Goal: Information Seeking & Learning: Compare options

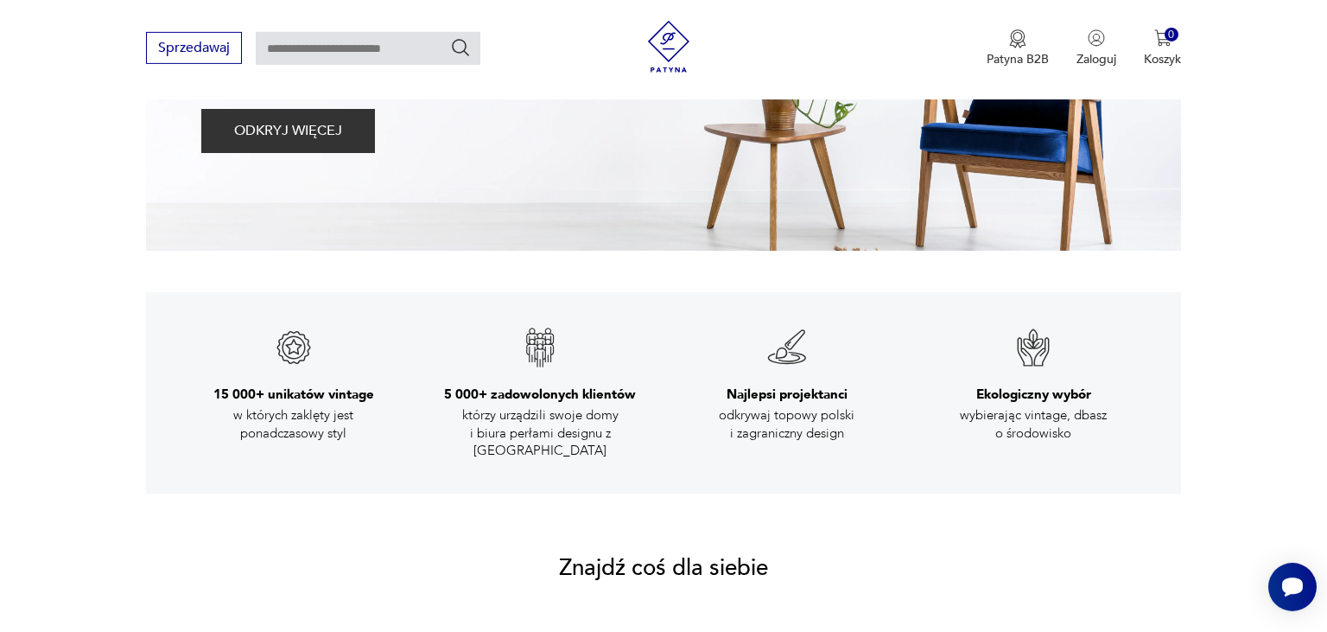
scroll to position [821, 0]
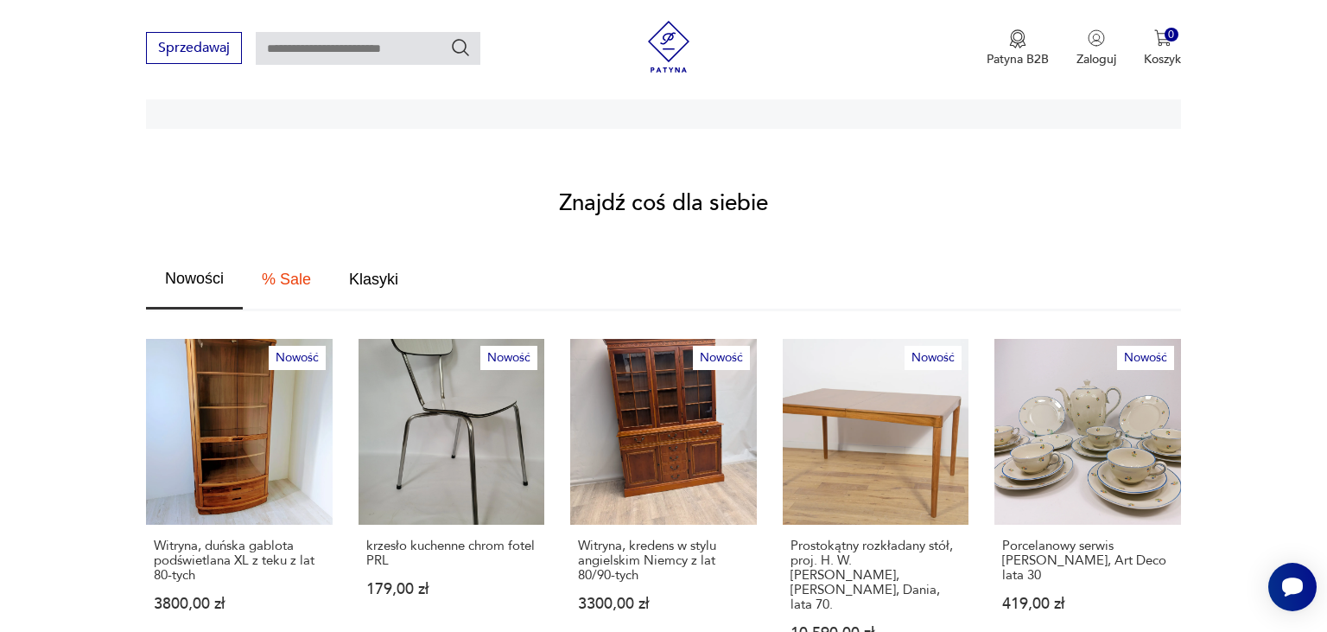
click at [199, 270] on span "Nowości" at bounding box center [194, 278] width 59 height 16
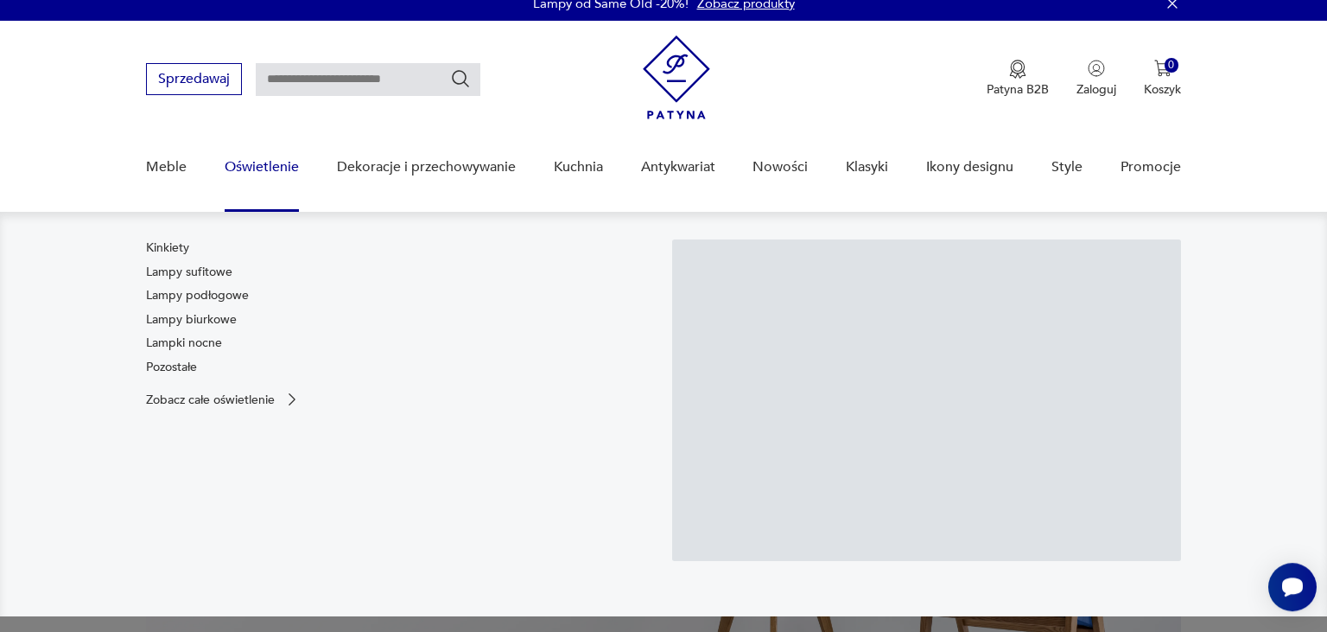
scroll to position [0, 0]
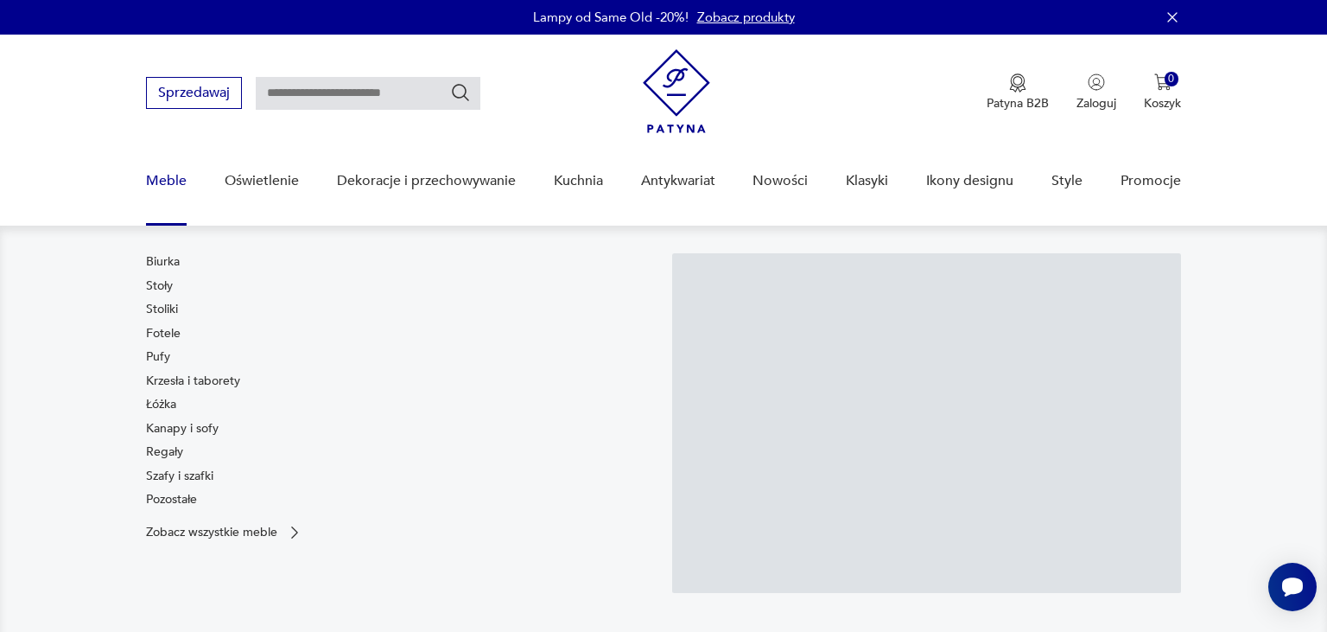
click at [150, 177] on link "Meble" at bounding box center [166, 181] width 41 height 67
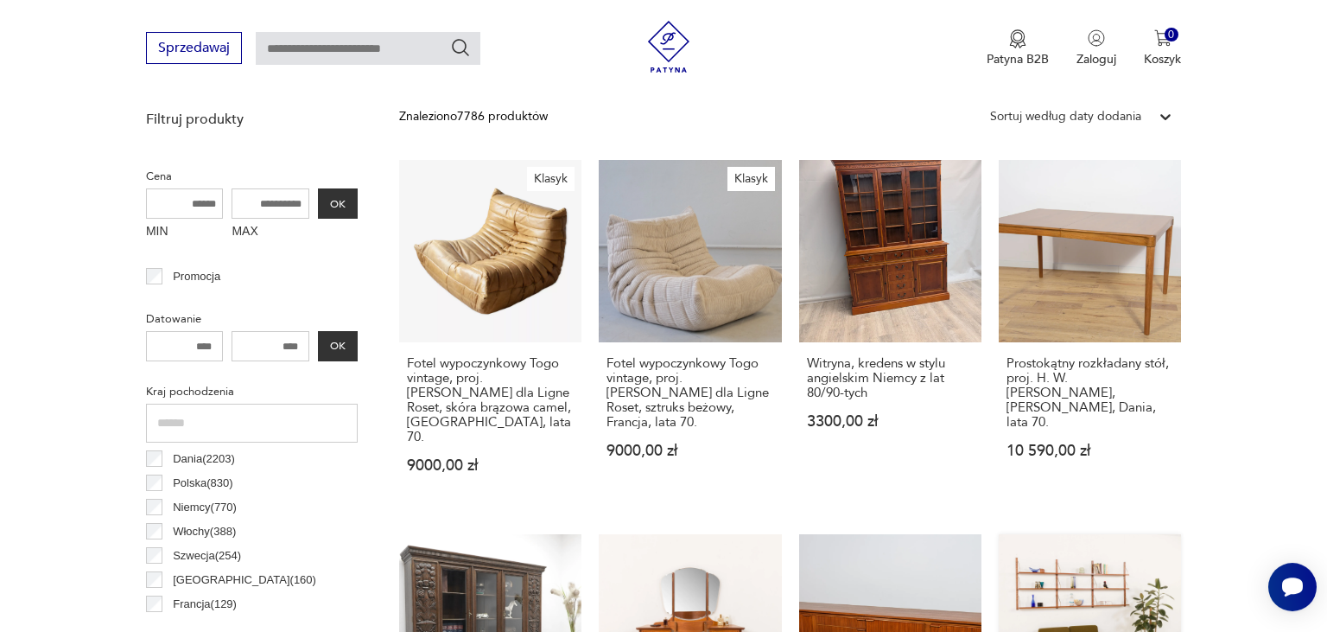
scroll to position [547, 0]
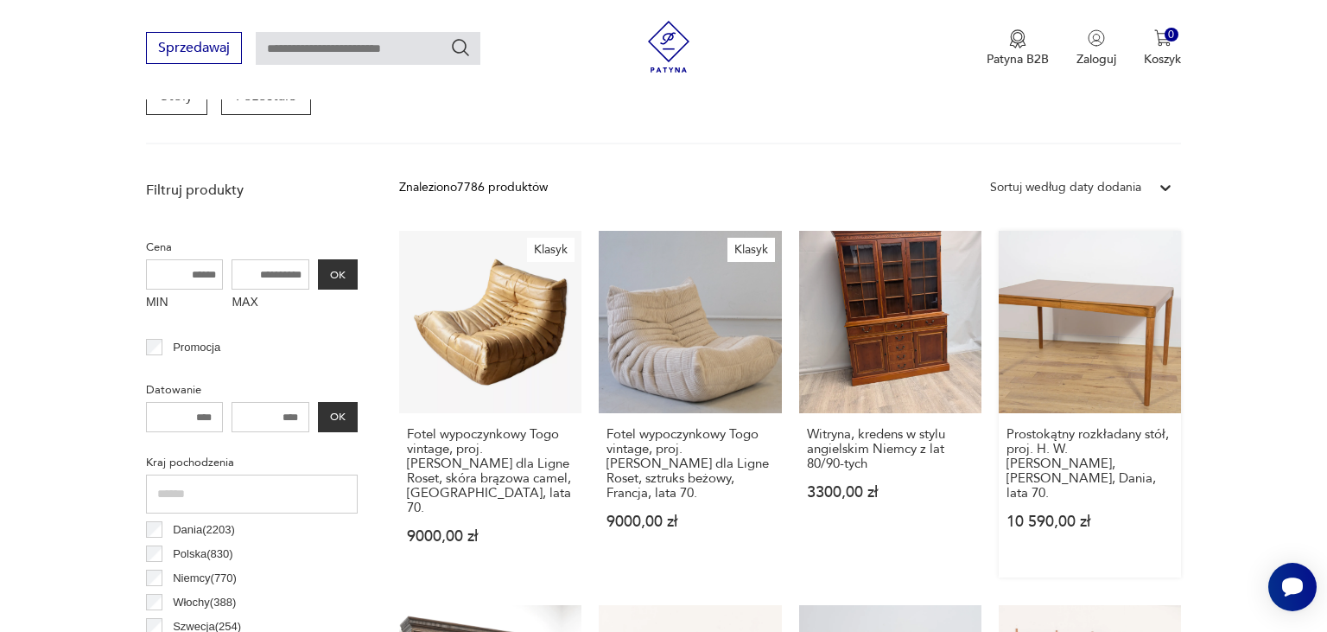
click at [1068, 321] on link "Prostokątny rozkładany stół, proj. H. W. [PERSON_NAME], [PERSON_NAME], Dania, l…" at bounding box center [1090, 404] width 182 height 346
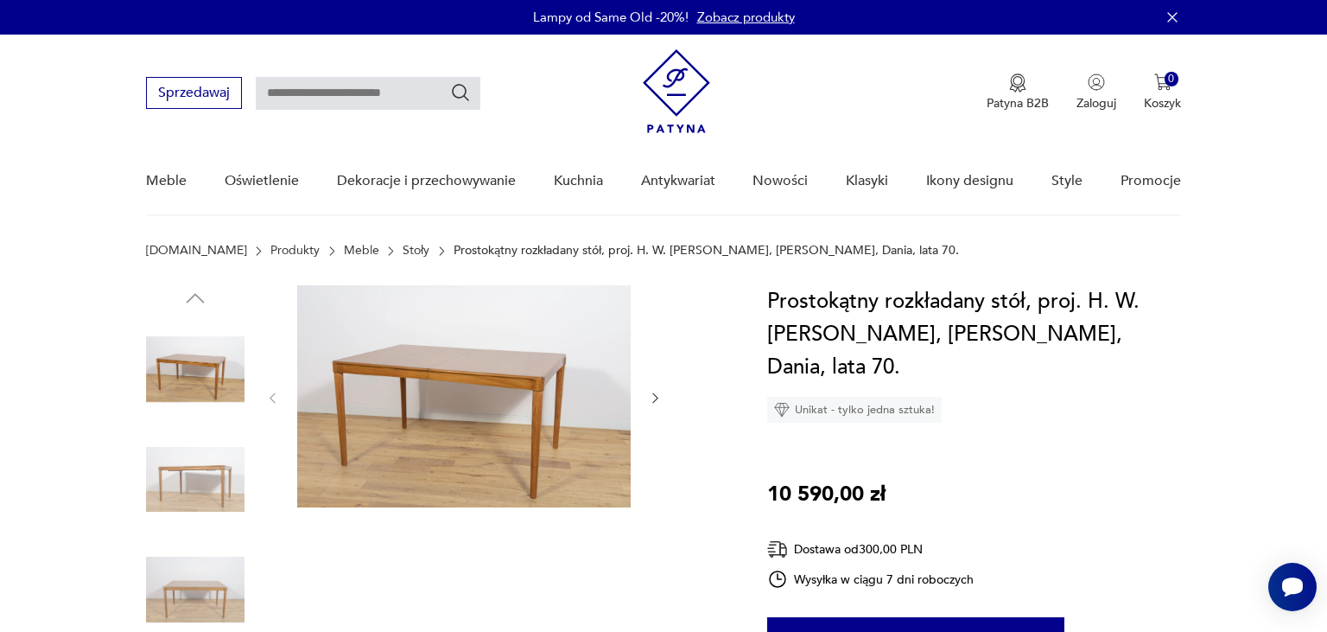
click at [651, 394] on icon "button" at bounding box center [655, 397] width 15 height 15
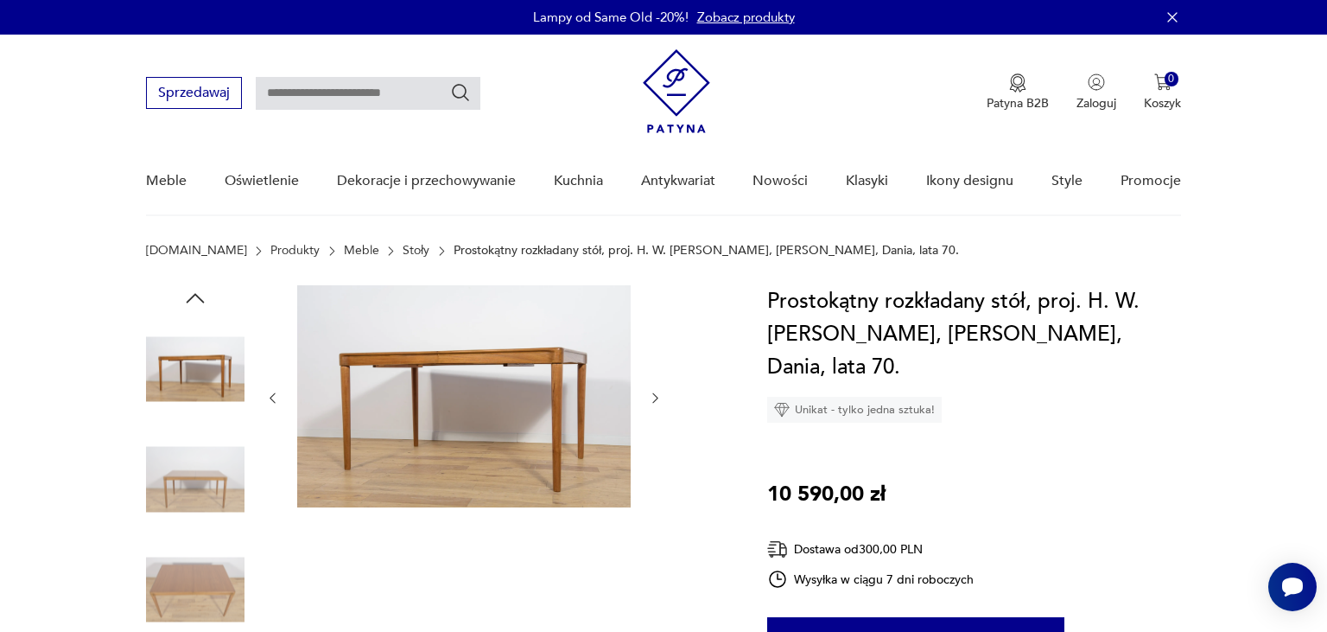
click at [651, 394] on icon "button" at bounding box center [655, 397] width 15 height 15
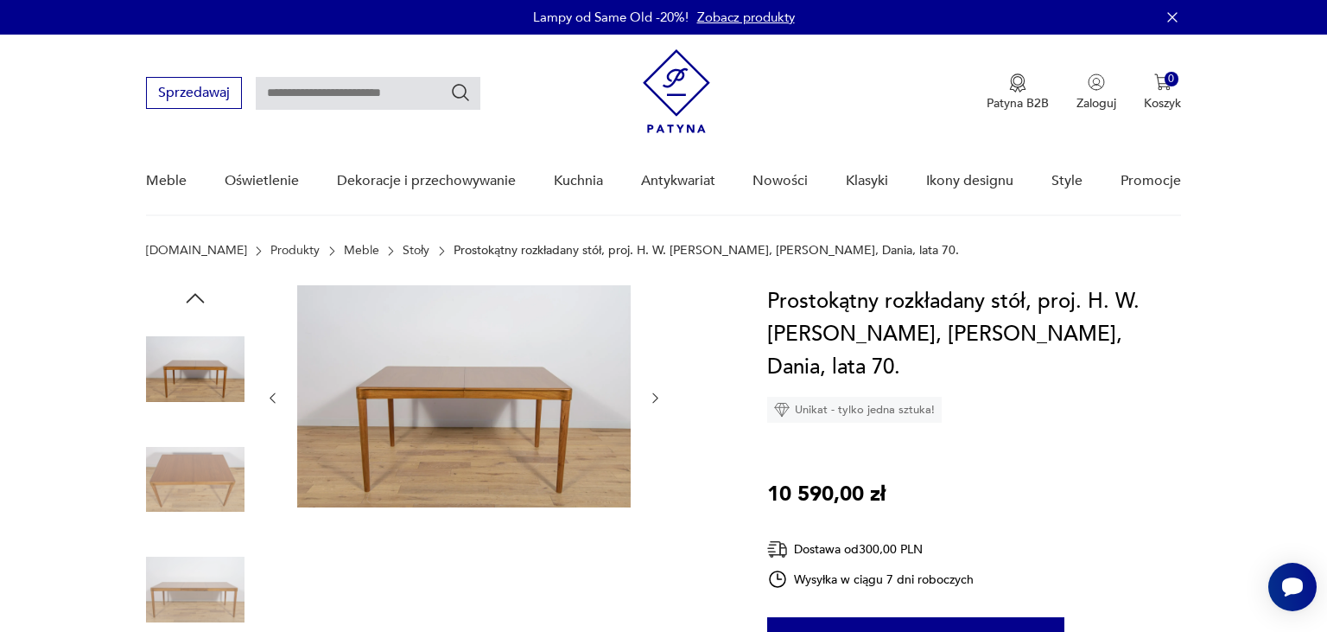
click at [651, 394] on icon "button" at bounding box center [655, 397] width 15 height 15
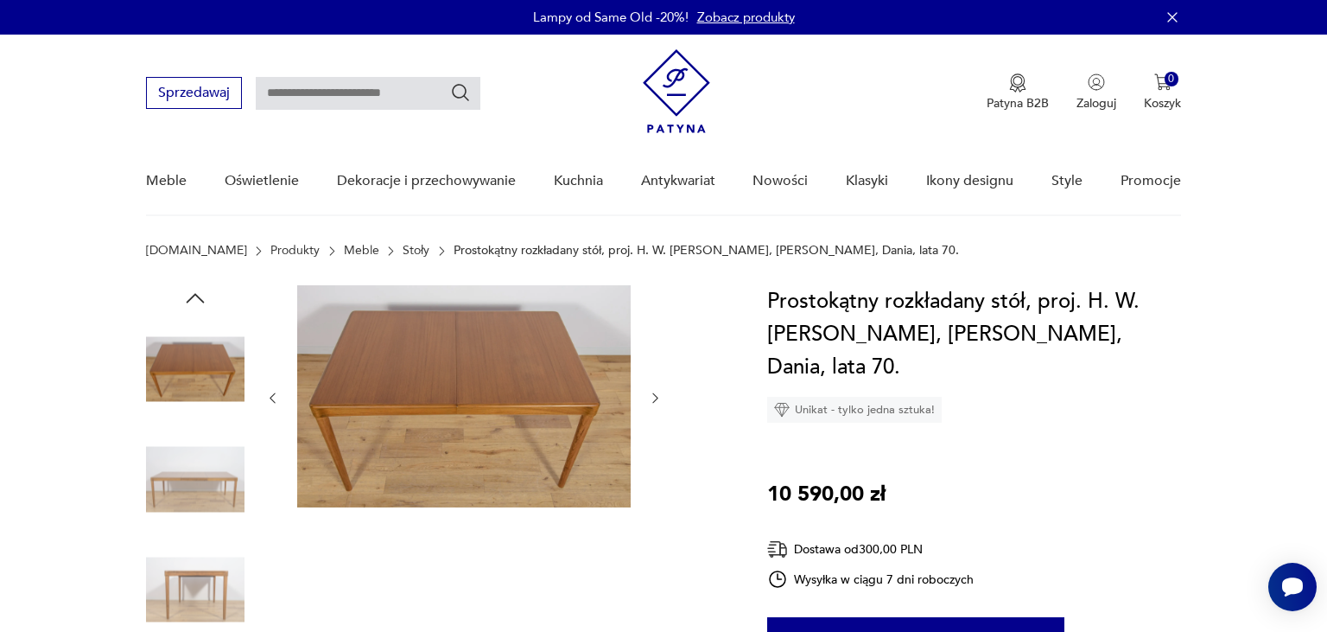
click at [651, 394] on icon "button" at bounding box center [655, 397] width 15 height 15
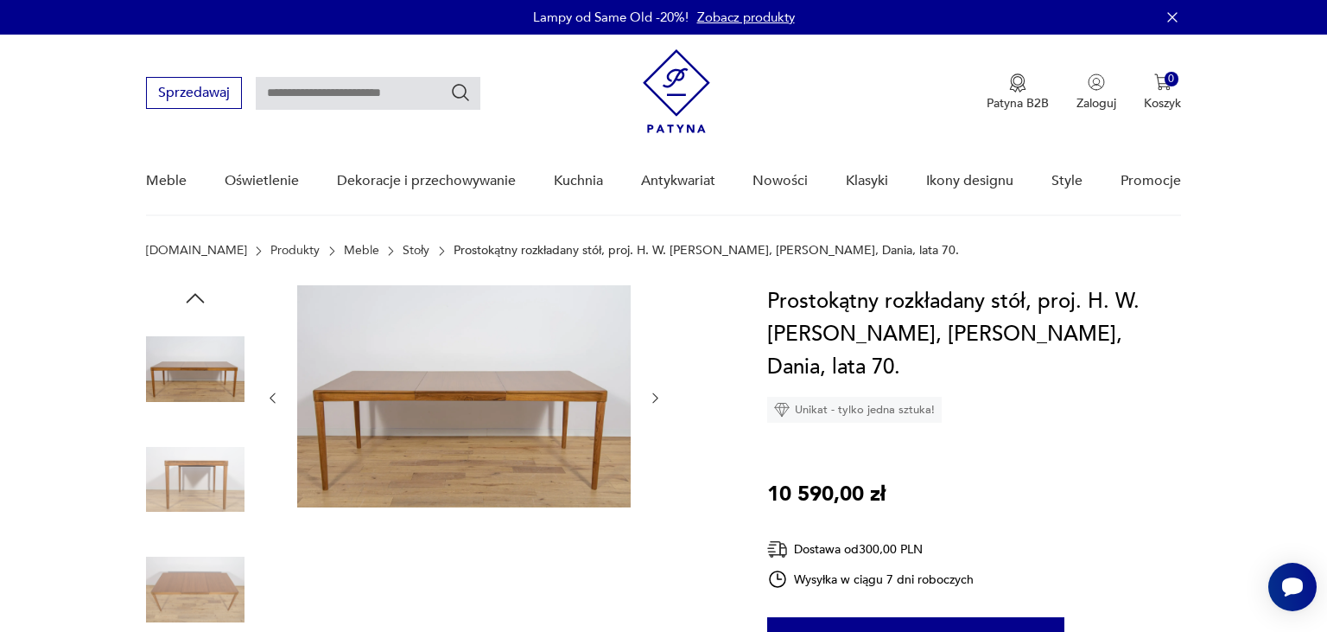
click at [651, 394] on icon "button" at bounding box center [655, 397] width 15 height 15
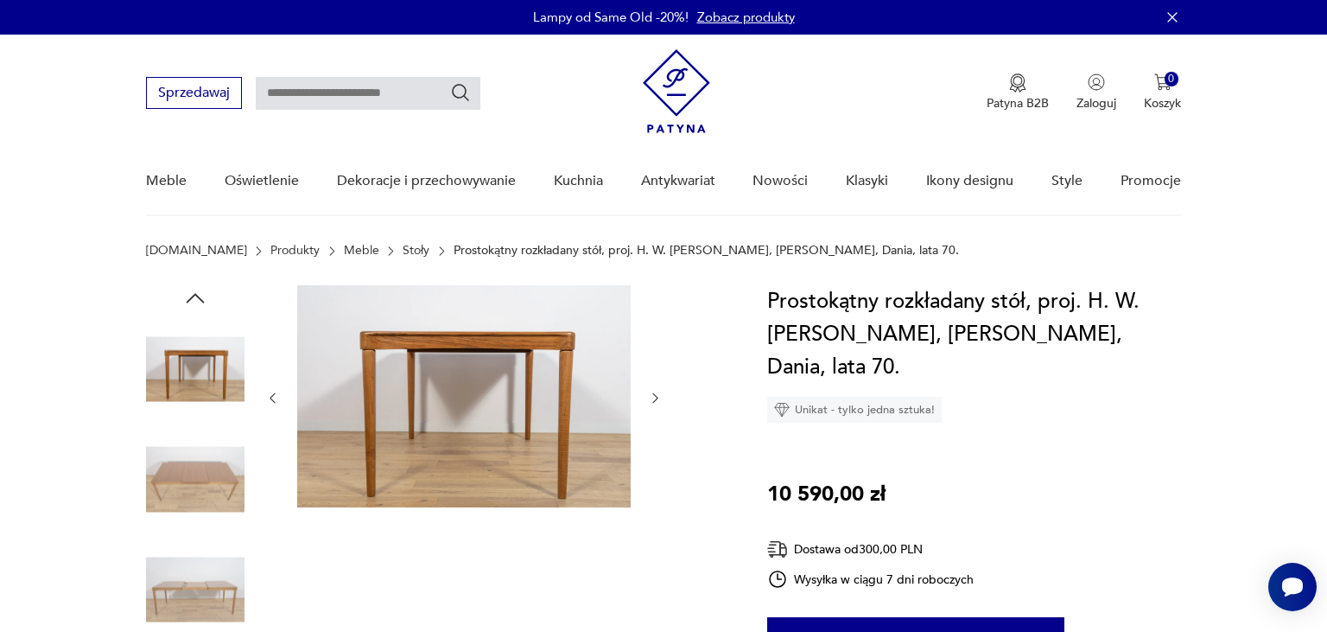
click at [651, 394] on icon "button" at bounding box center [655, 397] width 15 height 15
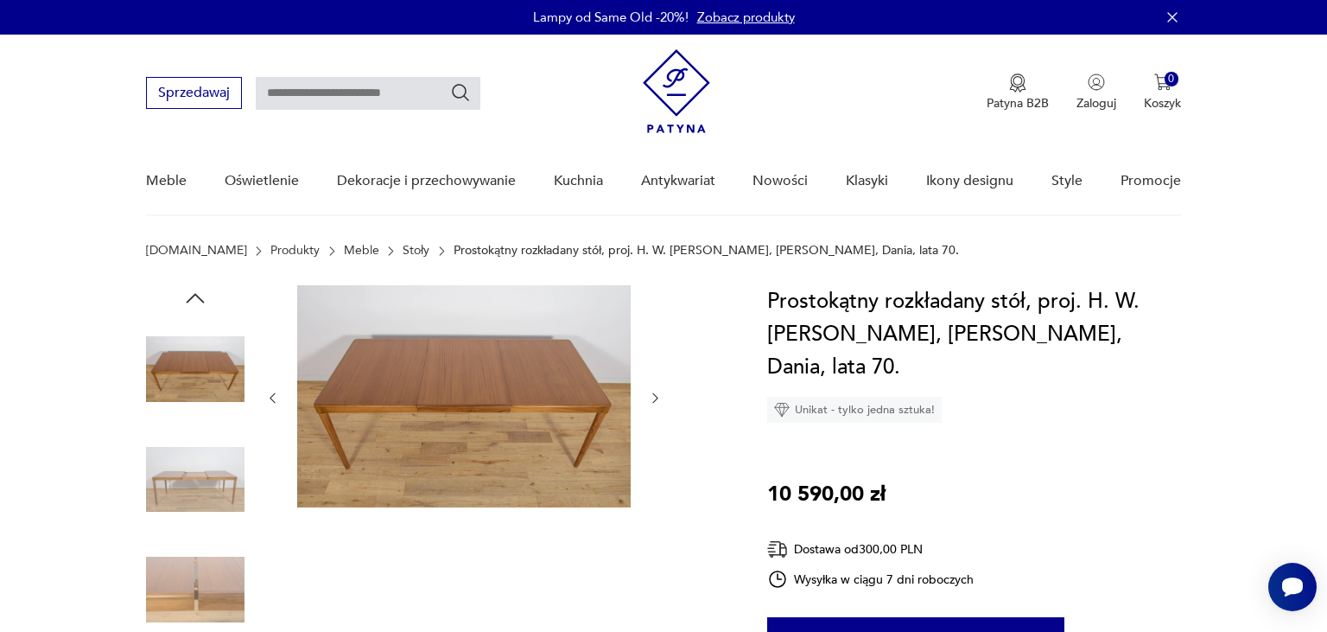
click at [651, 394] on icon "button" at bounding box center [655, 397] width 15 height 15
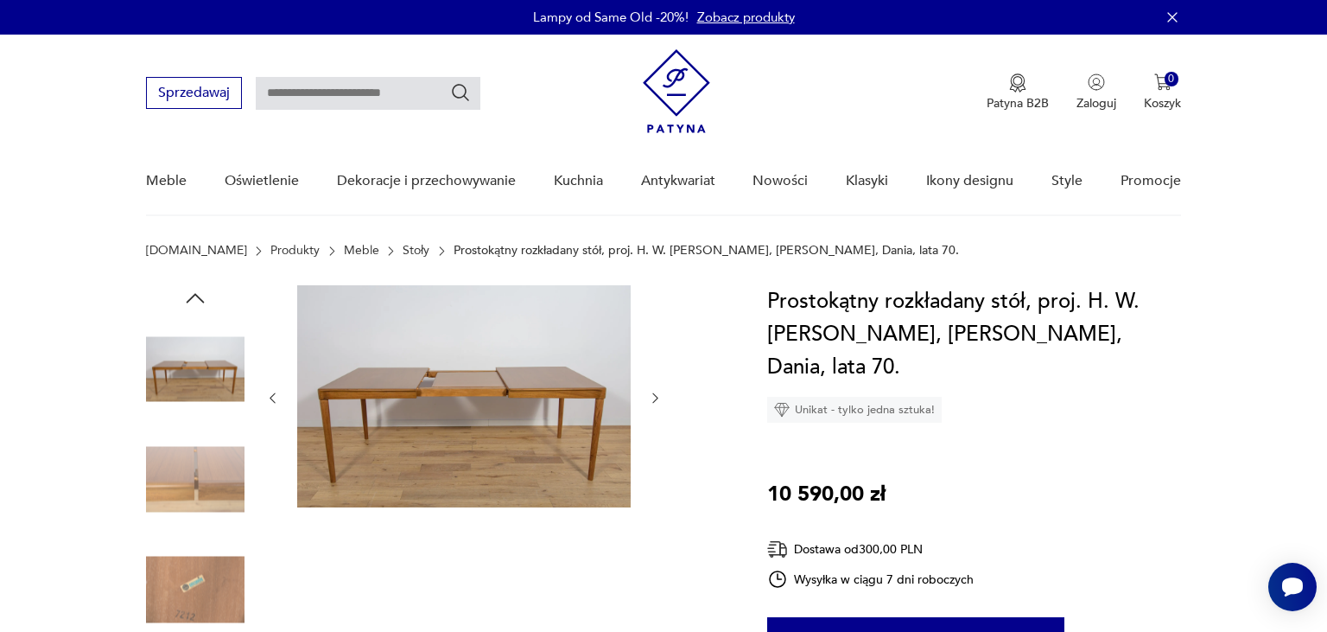
click at [651, 392] on icon "button" at bounding box center [655, 397] width 15 height 15
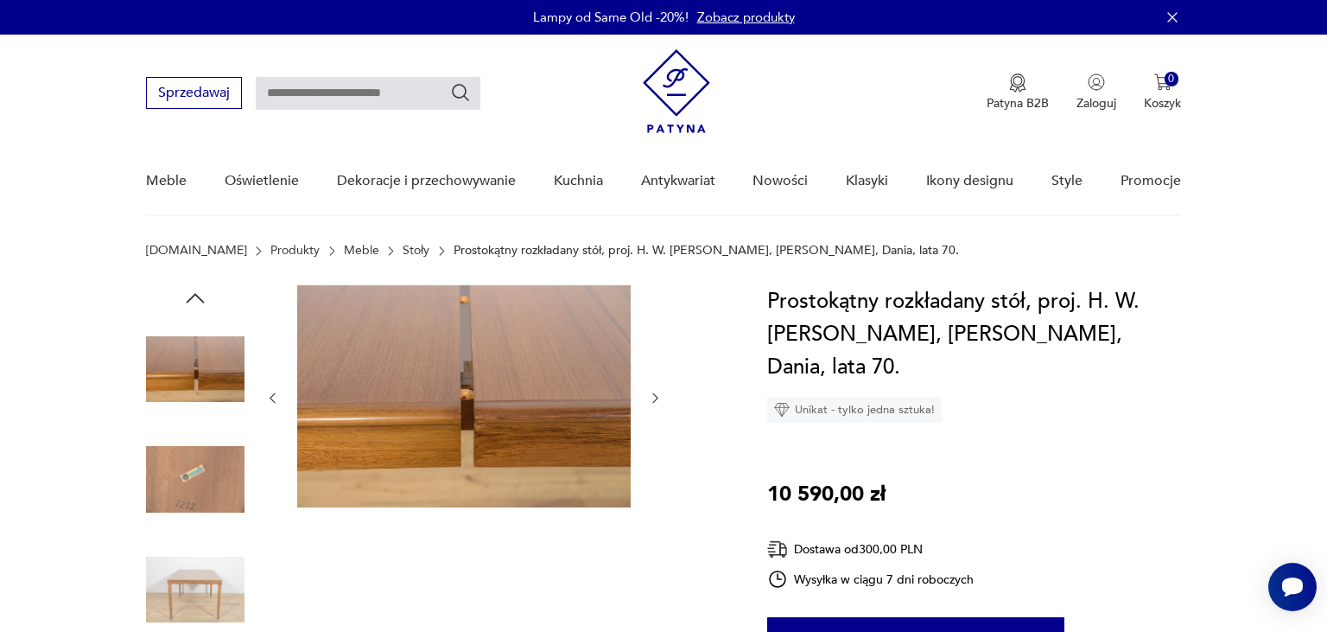
click at [651, 392] on icon "button" at bounding box center [655, 397] width 15 height 15
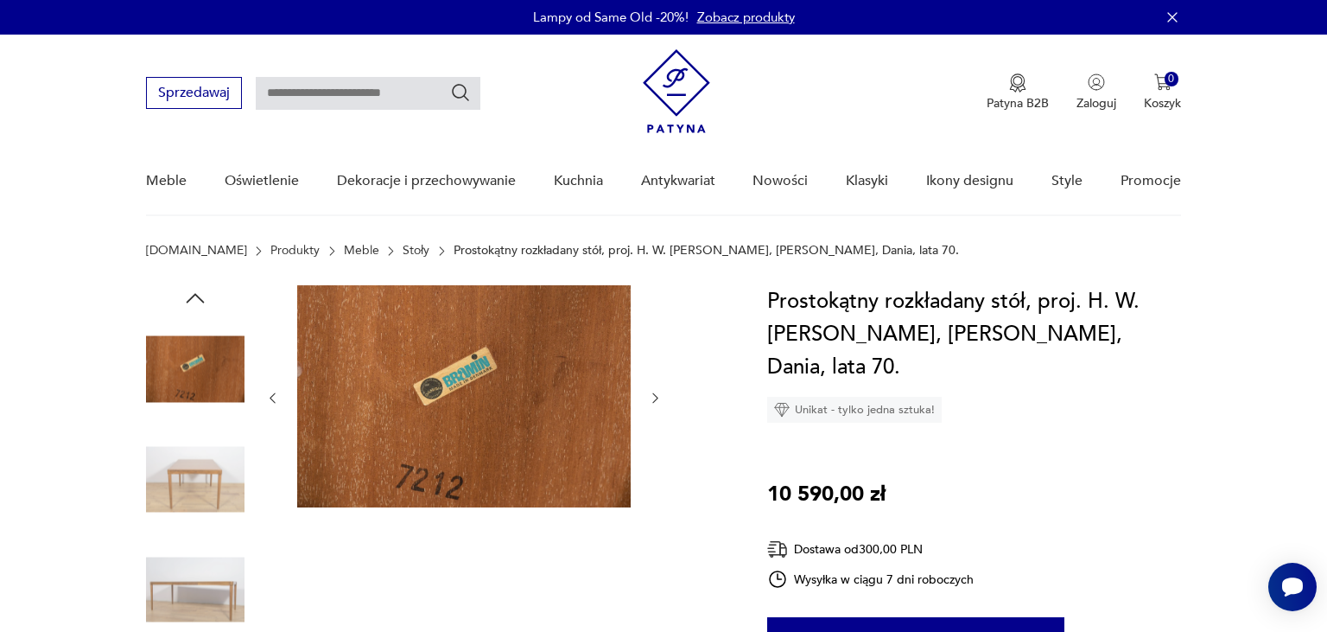
click at [193, 489] on img at bounding box center [195, 479] width 98 height 98
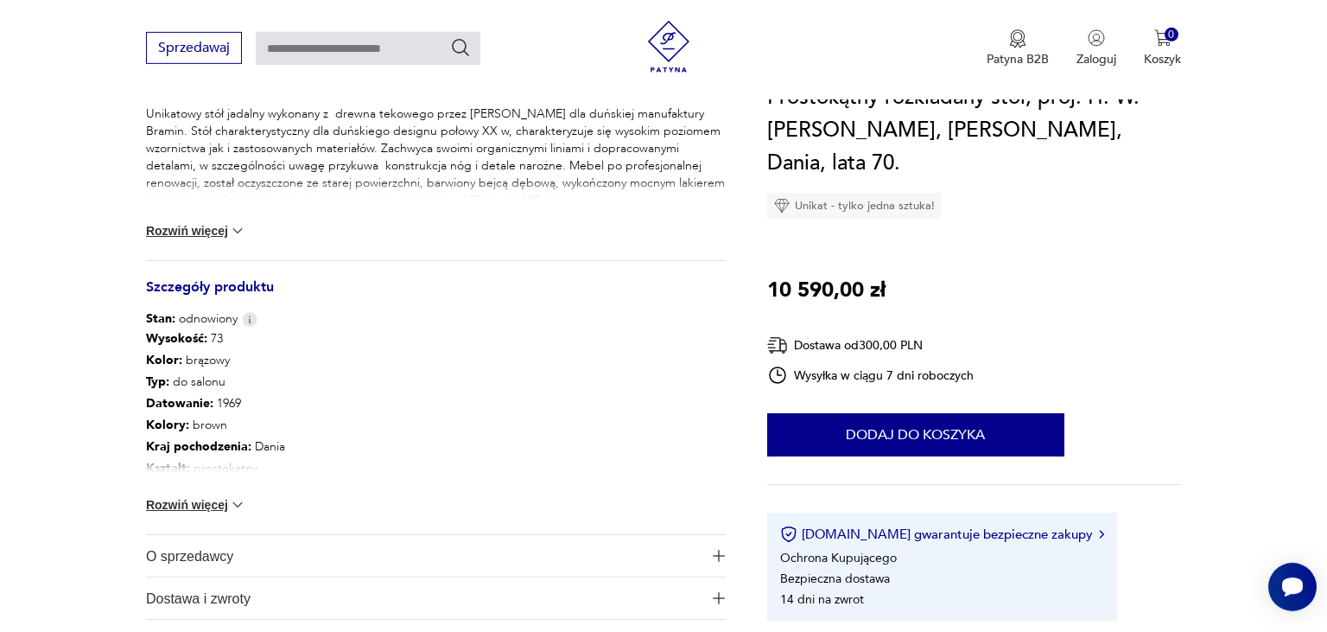
scroll to position [821, 0]
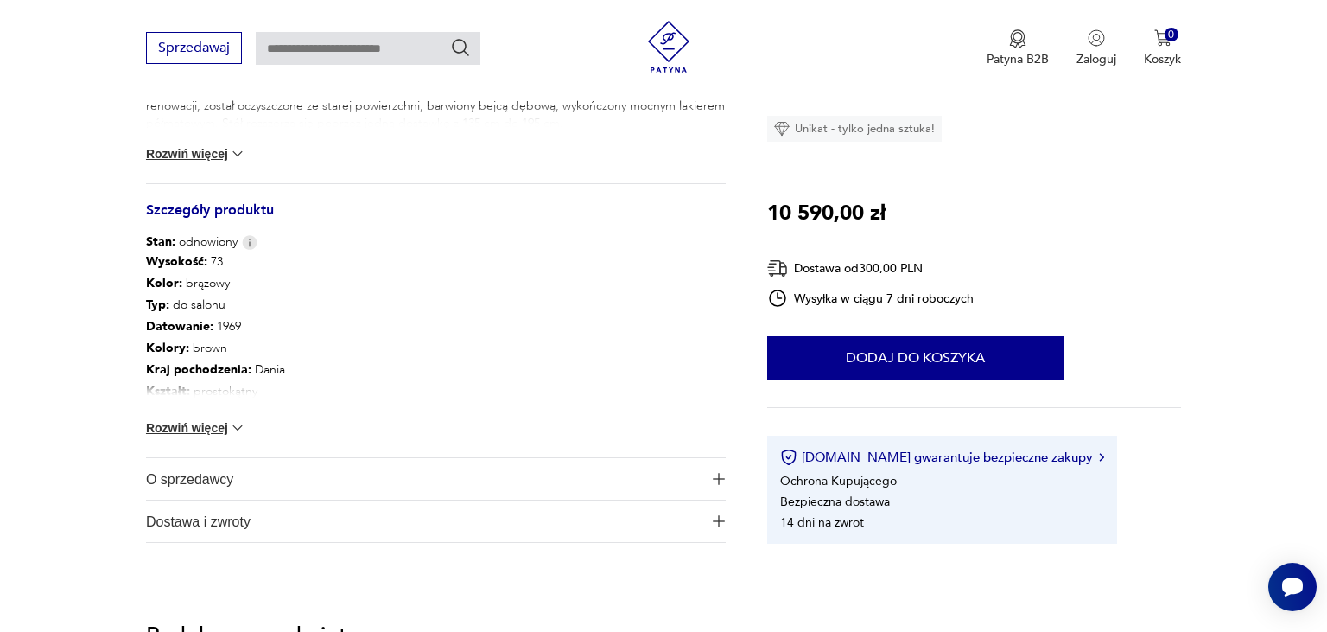
click at [237, 424] on img at bounding box center [237, 427] width 17 height 17
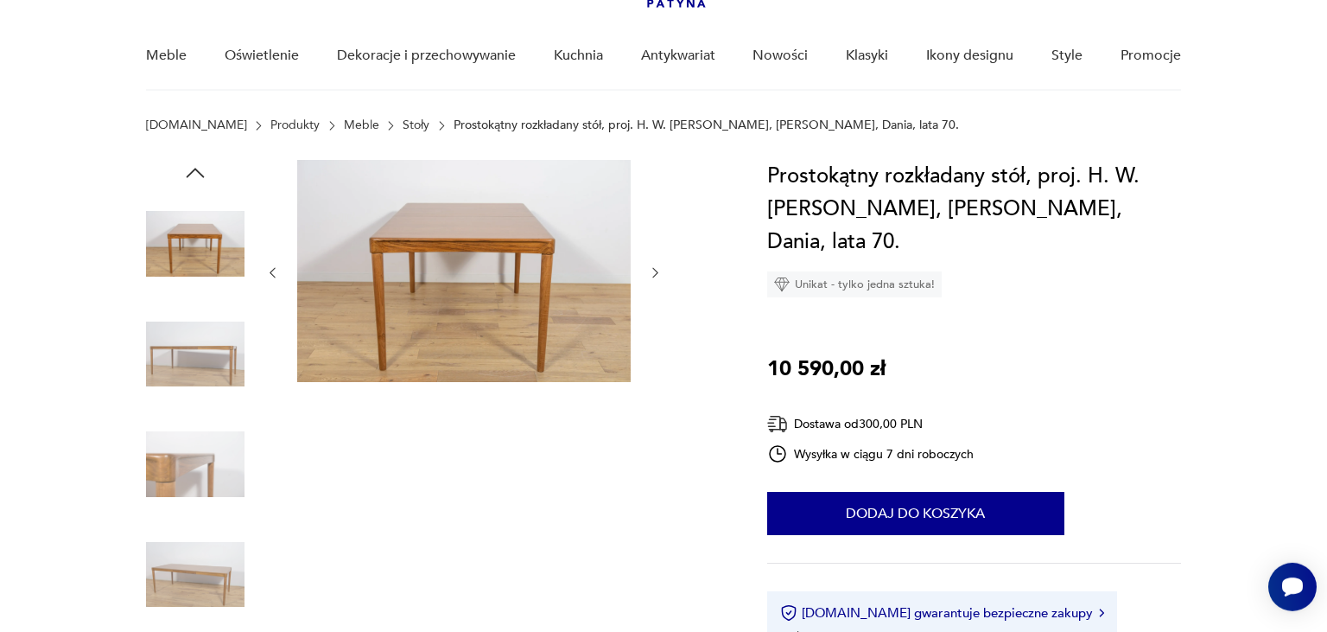
scroll to position [182, 0]
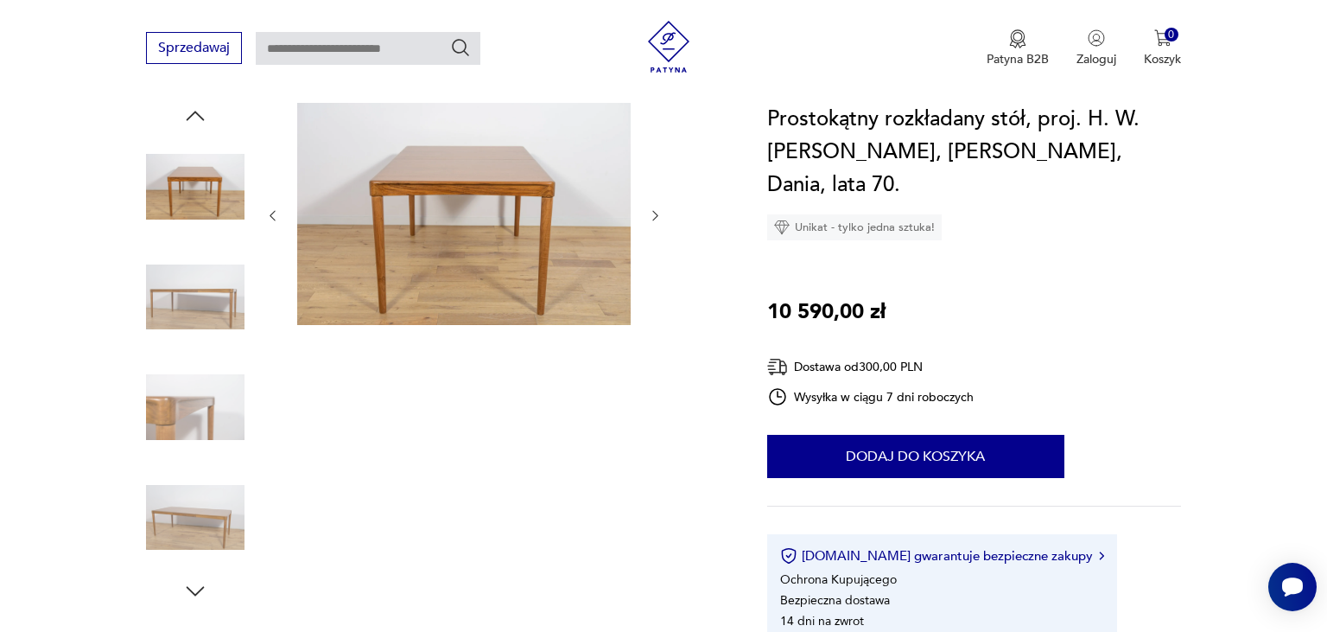
click at [195, 590] on icon "button" at bounding box center [195, 591] width 26 height 26
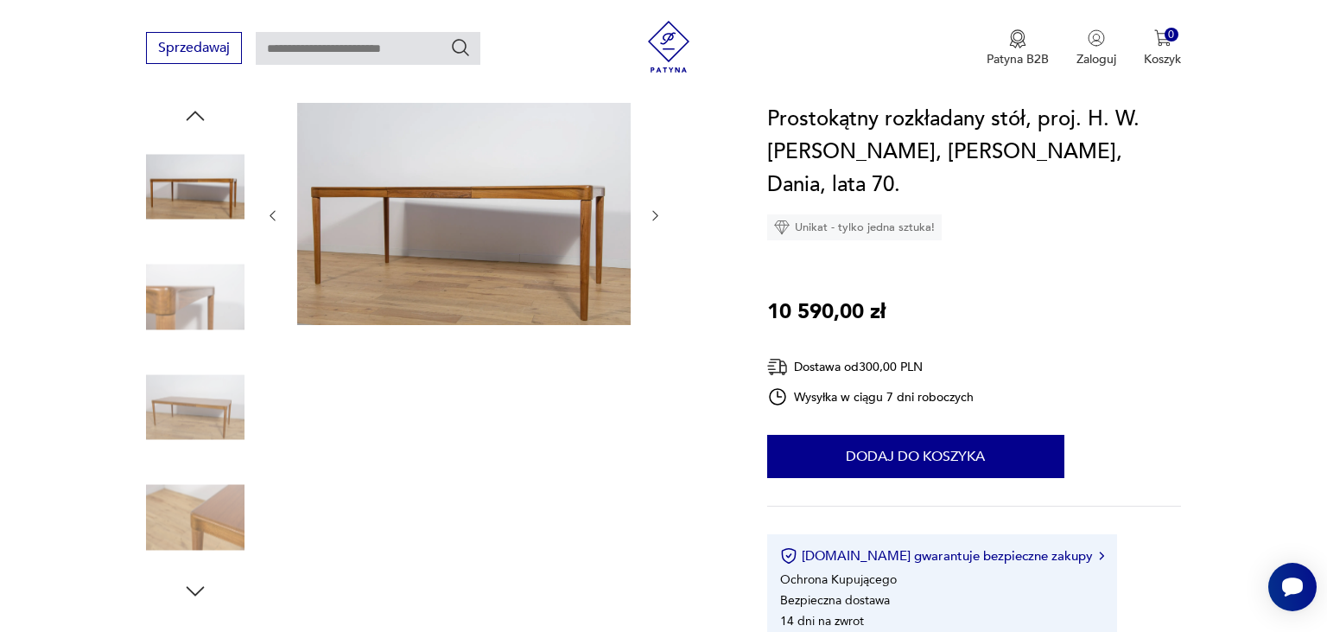
click at [498, 251] on img at bounding box center [463, 214] width 333 height 222
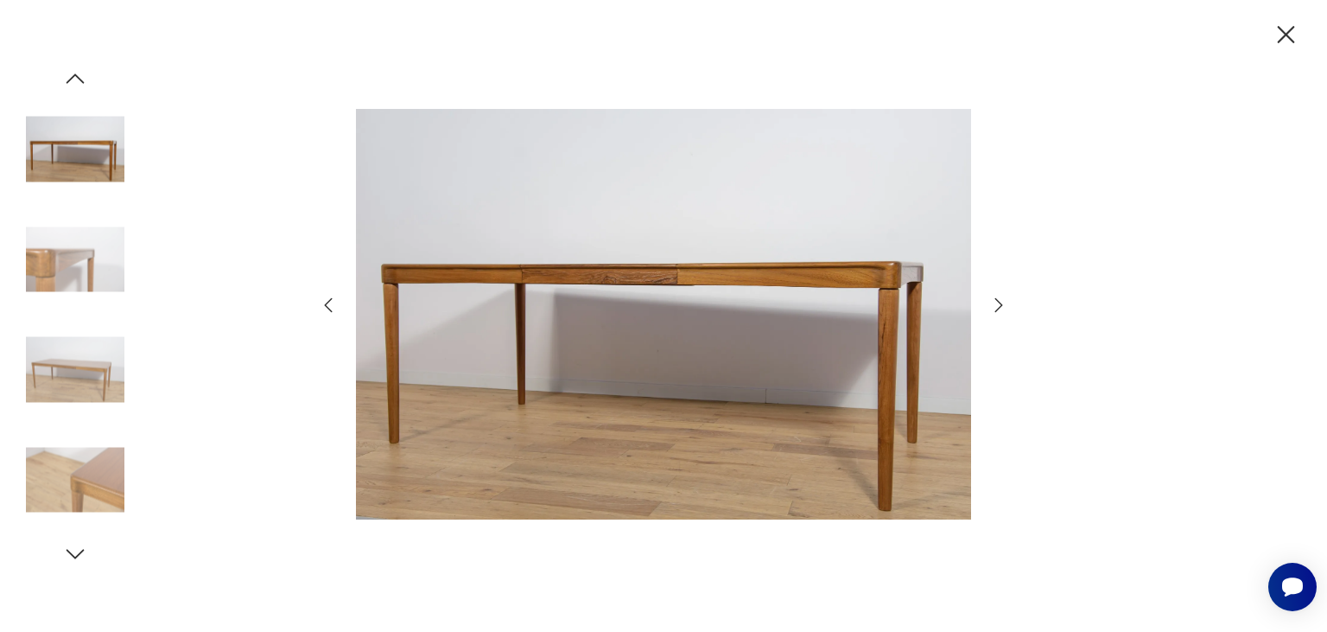
click at [993, 304] on icon "button" at bounding box center [998, 305] width 21 height 21
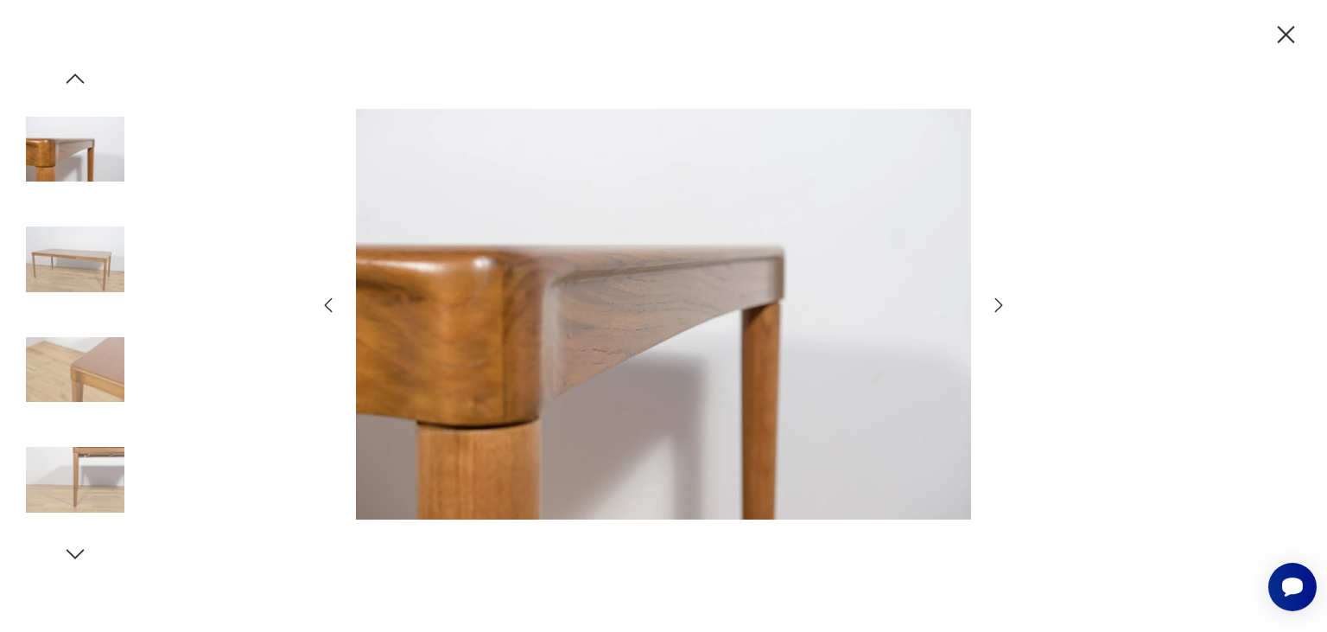
click at [993, 304] on icon "button" at bounding box center [998, 305] width 21 height 21
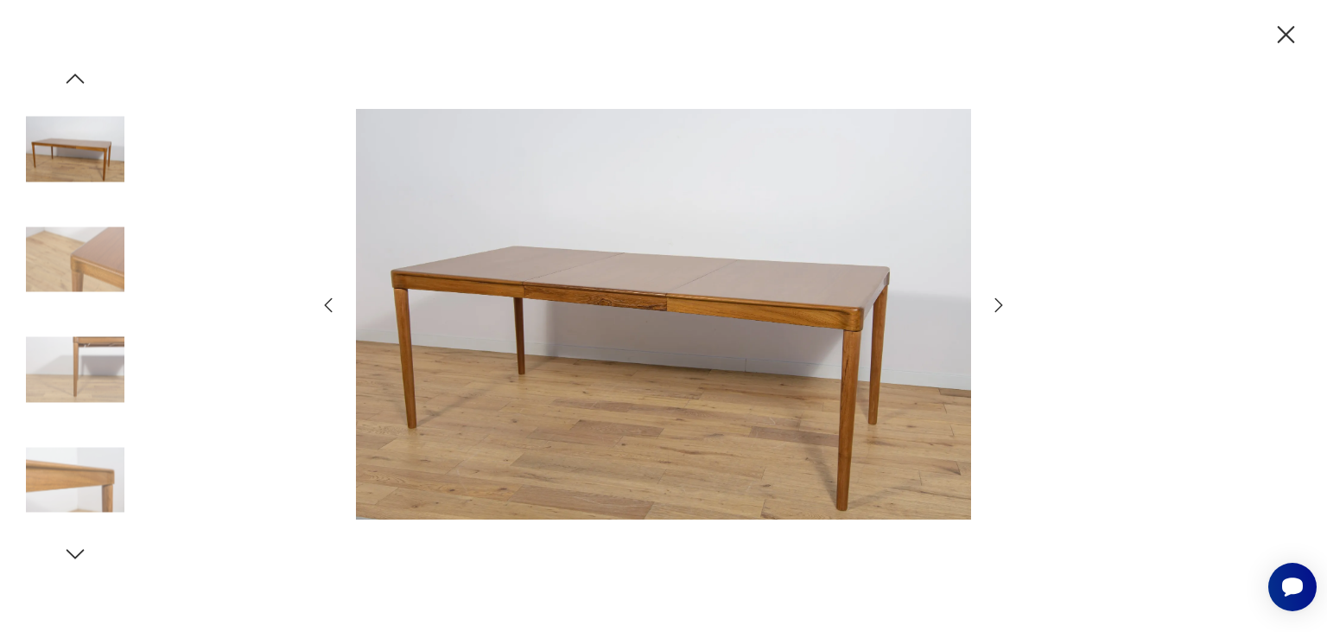
click at [993, 304] on icon "button" at bounding box center [998, 305] width 21 height 21
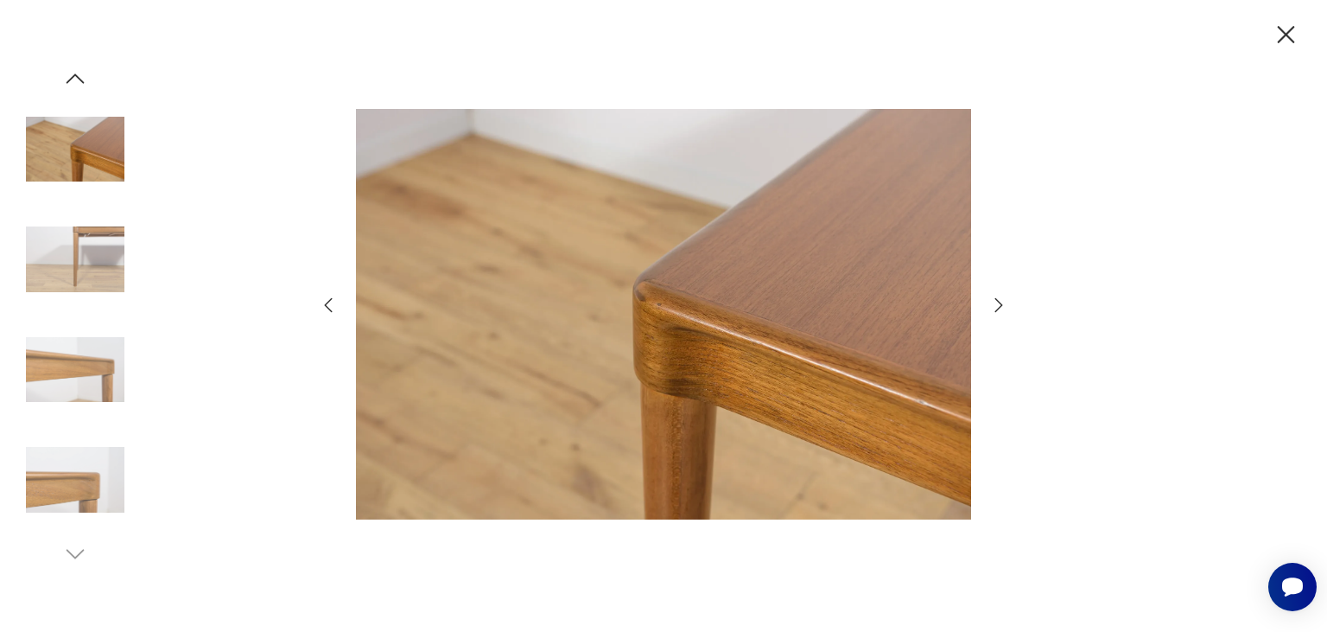
click at [993, 304] on icon "button" at bounding box center [998, 305] width 21 height 21
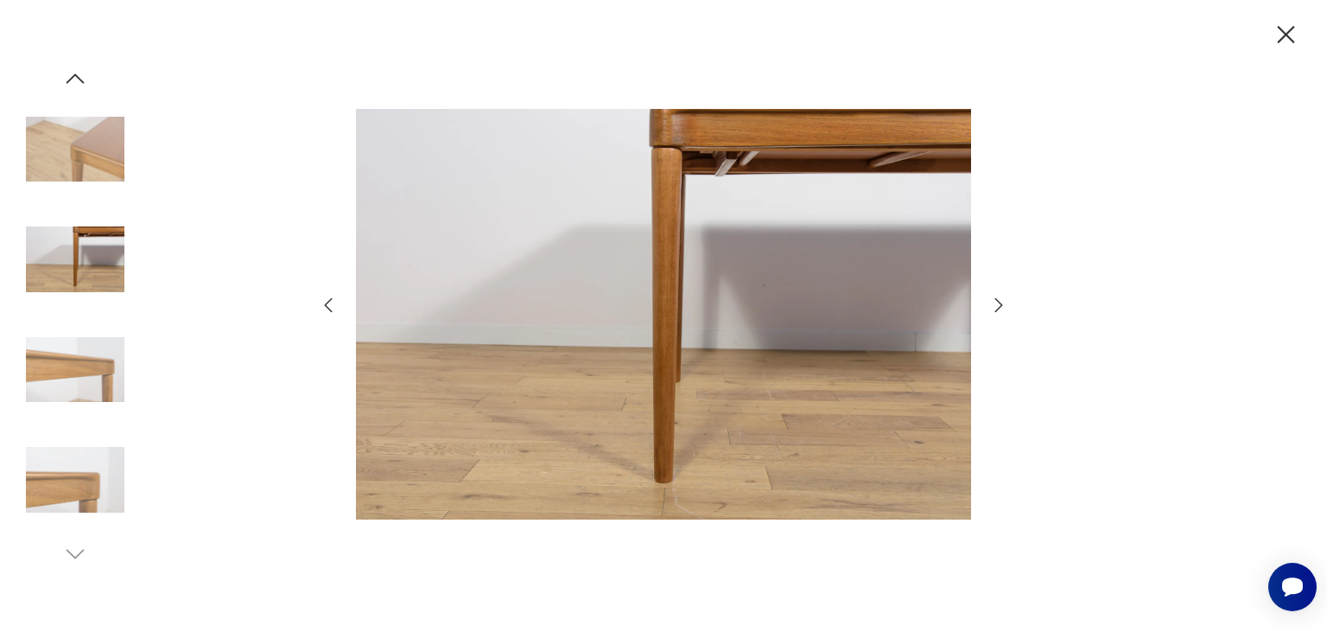
click at [993, 304] on icon "button" at bounding box center [998, 305] width 21 height 21
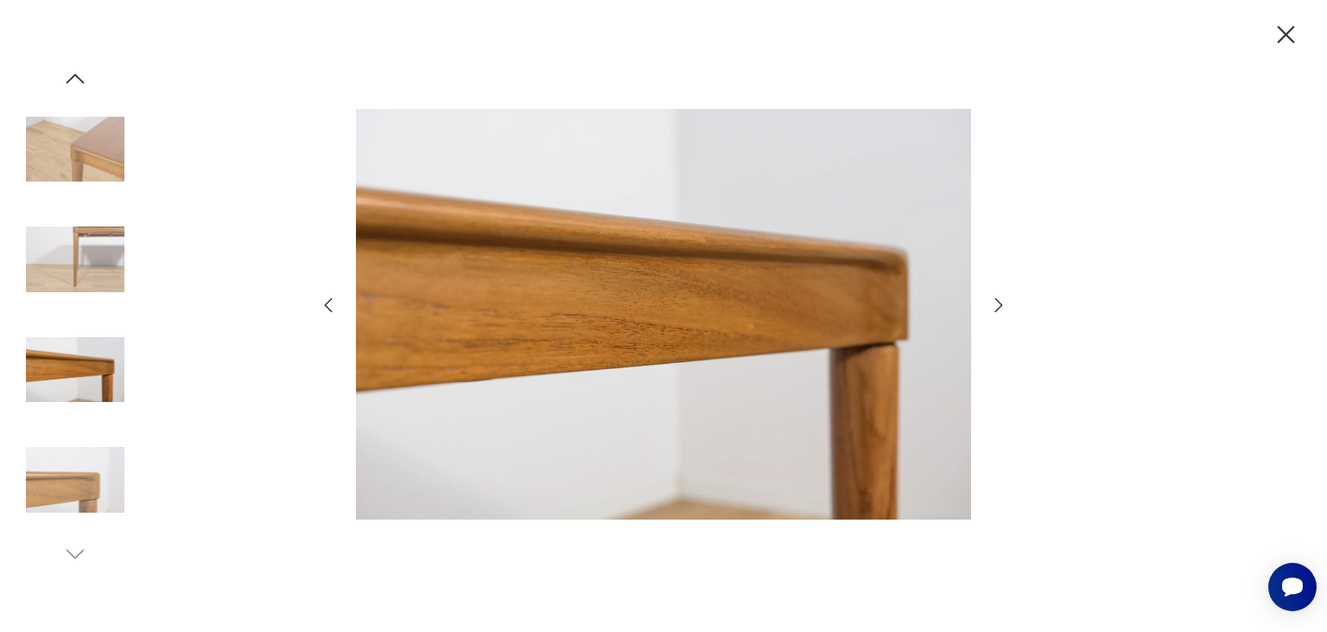
click at [1289, 39] on icon "button" at bounding box center [1286, 34] width 17 height 17
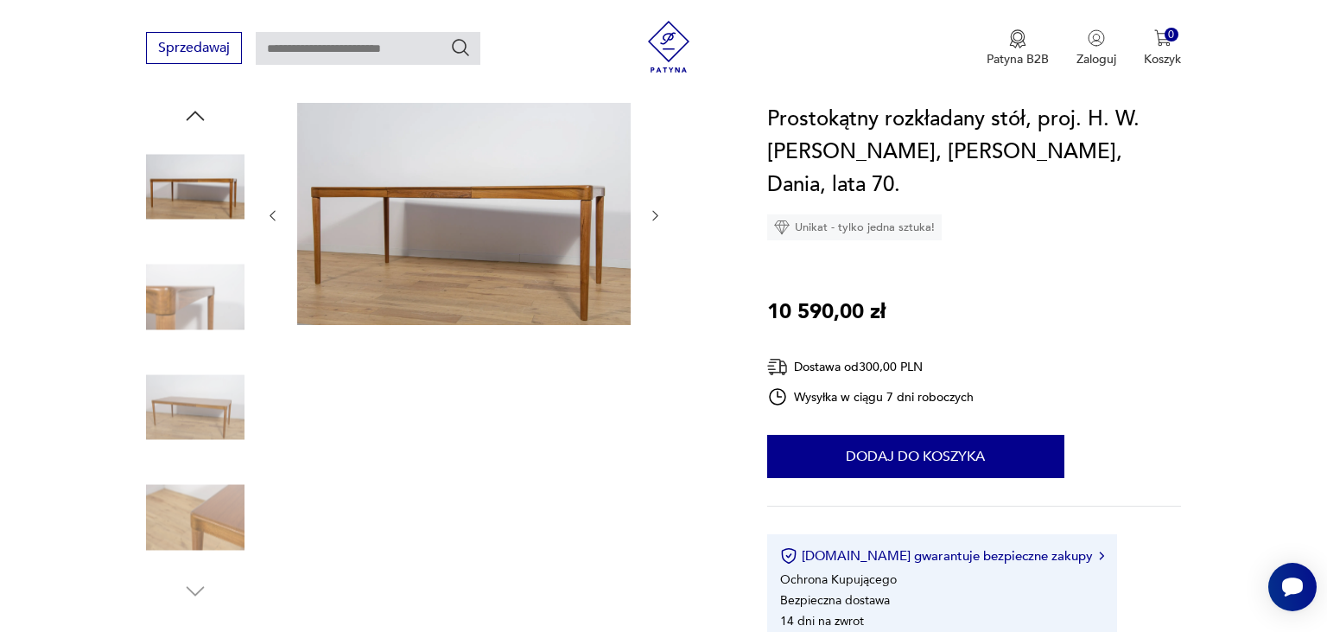
click at [651, 212] on icon "button" at bounding box center [655, 215] width 15 height 15
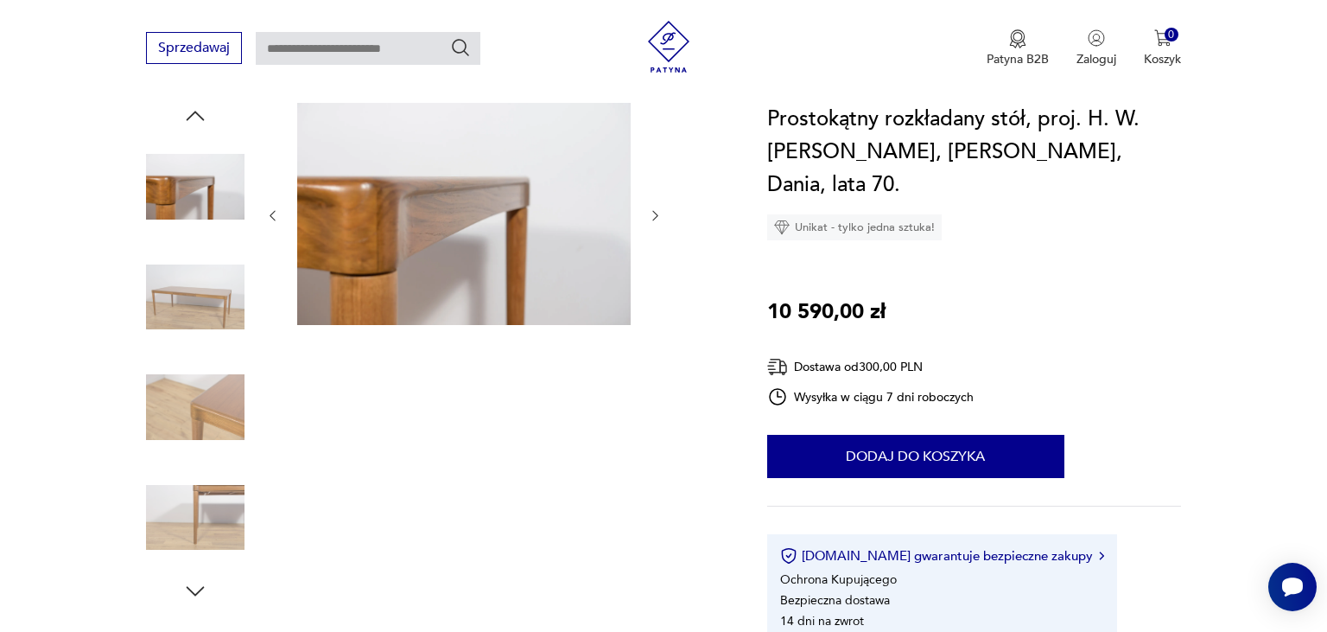
click at [651, 212] on icon "button" at bounding box center [655, 215] width 15 height 15
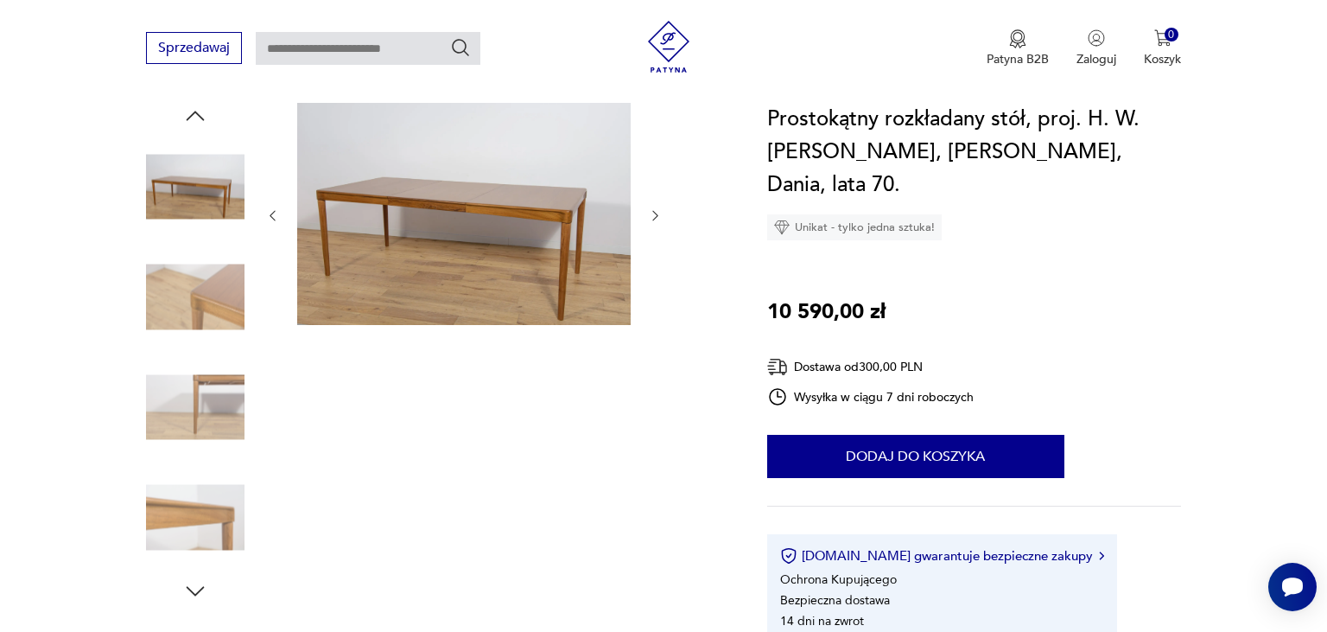
click at [651, 212] on icon "button" at bounding box center [655, 215] width 15 height 15
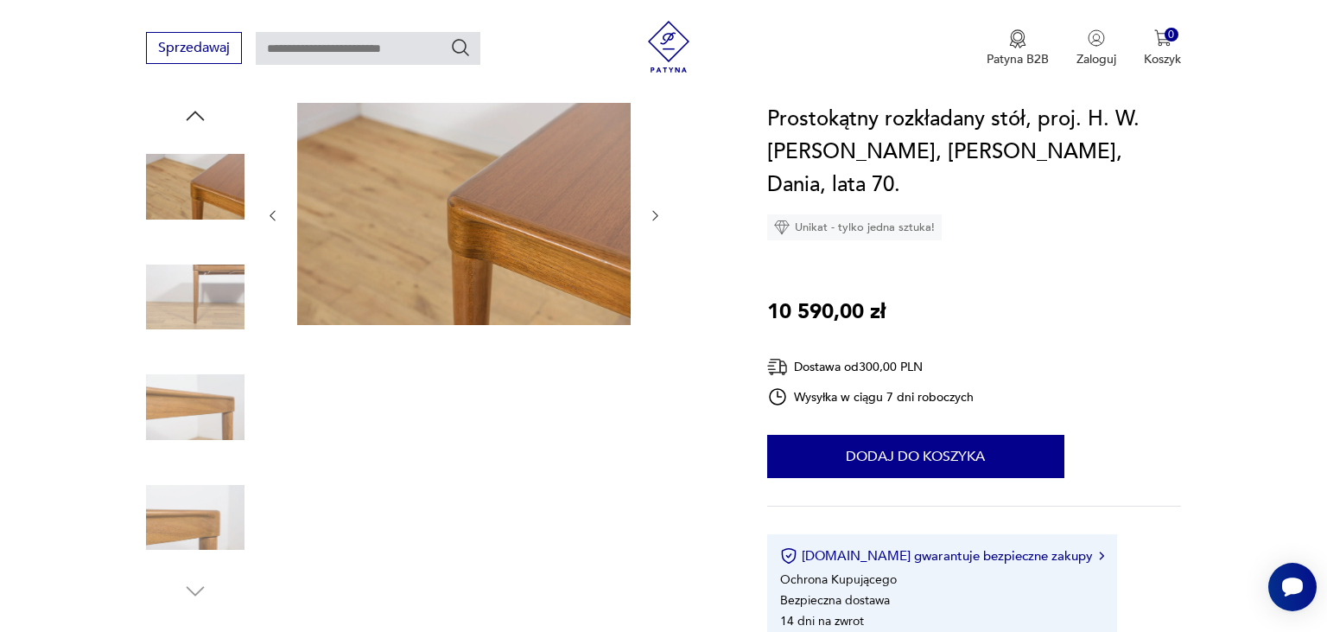
click at [651, 212] on icon "button" at bounding box center [655, 215] width 15 height 15
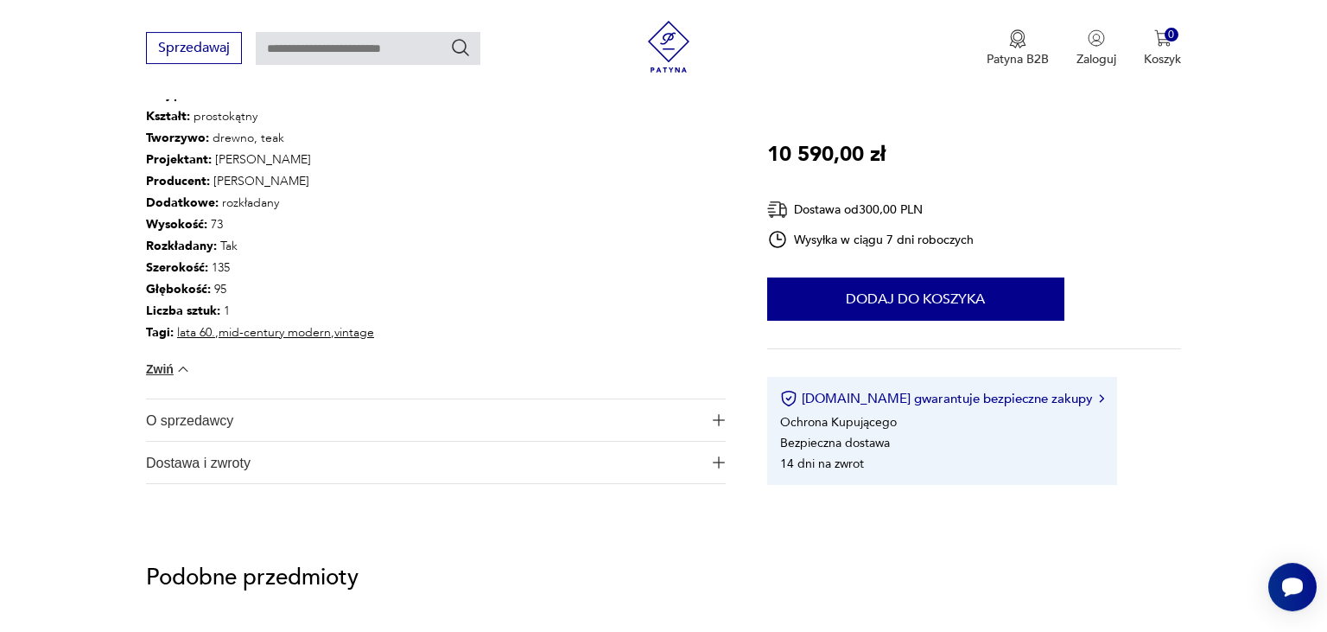
scroll to position [1185, 0]
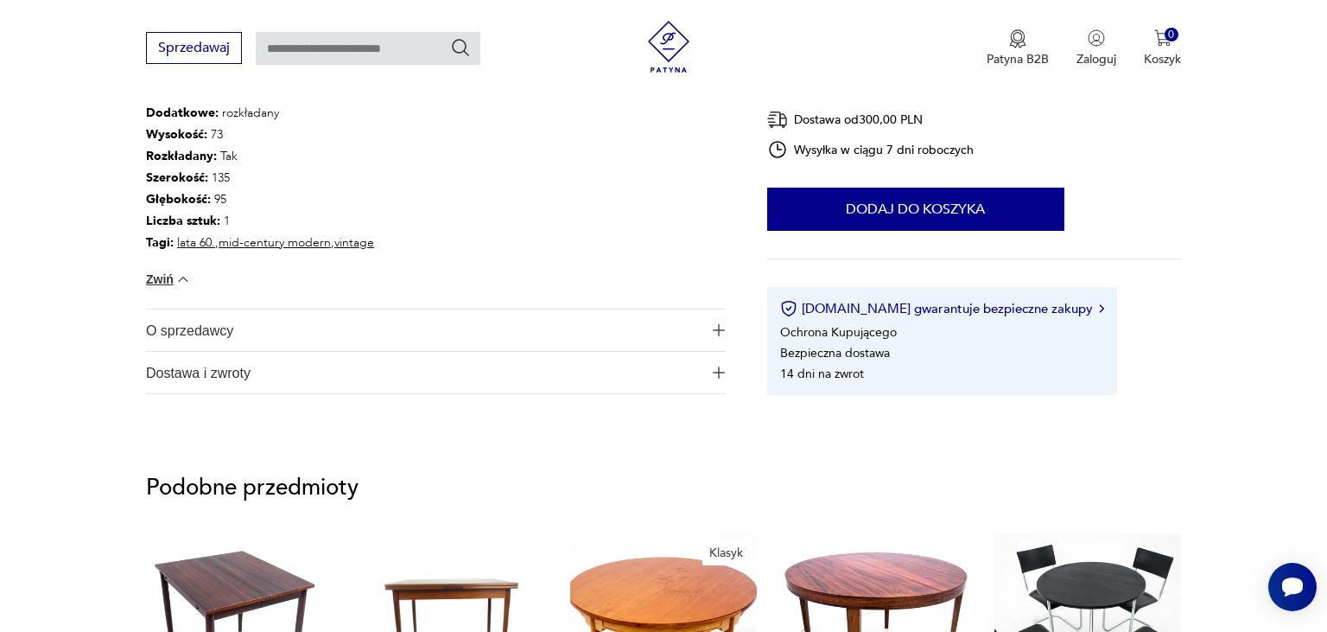
click at [720, 329] on img "button" at bounding box center [719, 330] width 12 height 12
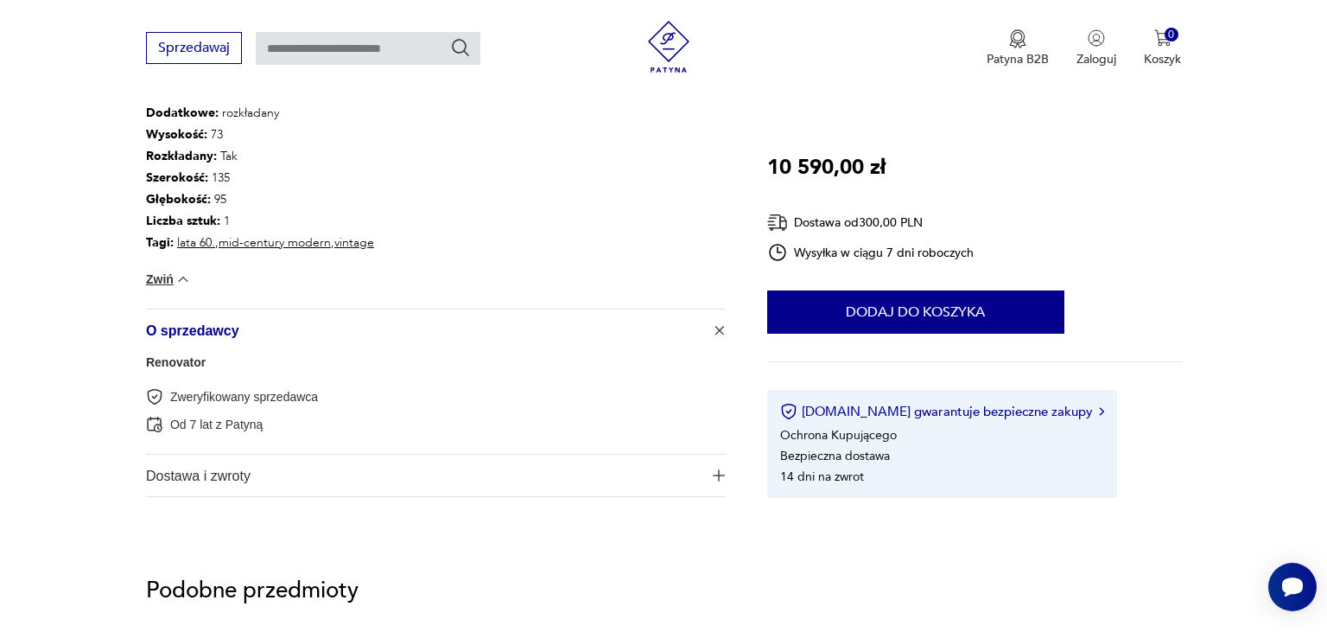
click at [719, 327] on img "button" at bounding box center [718, 329] width 17 height 17
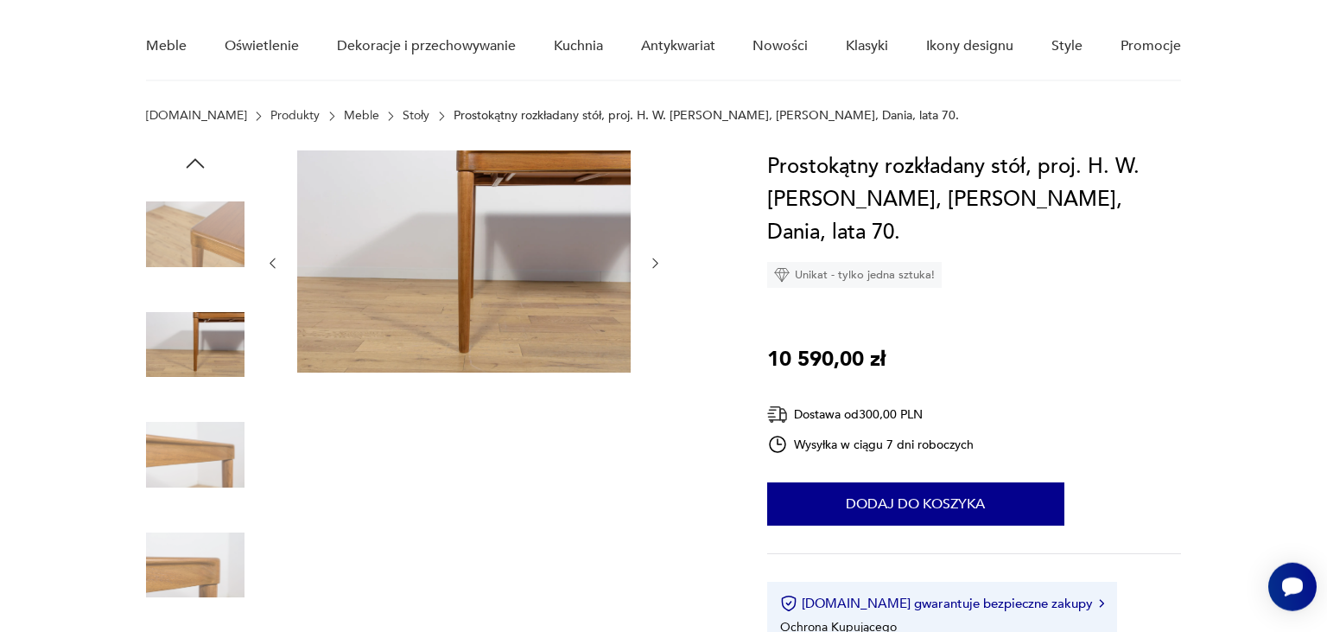
scroll to position [182, 0]
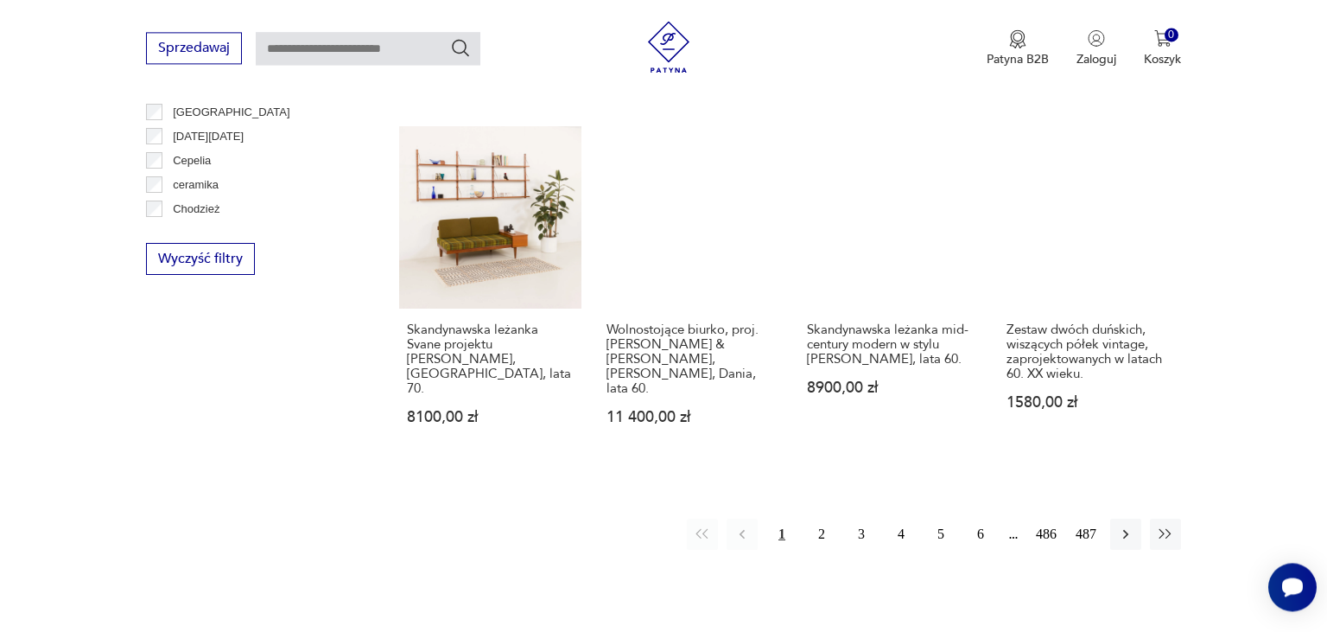
scroll to position [1825, 0]
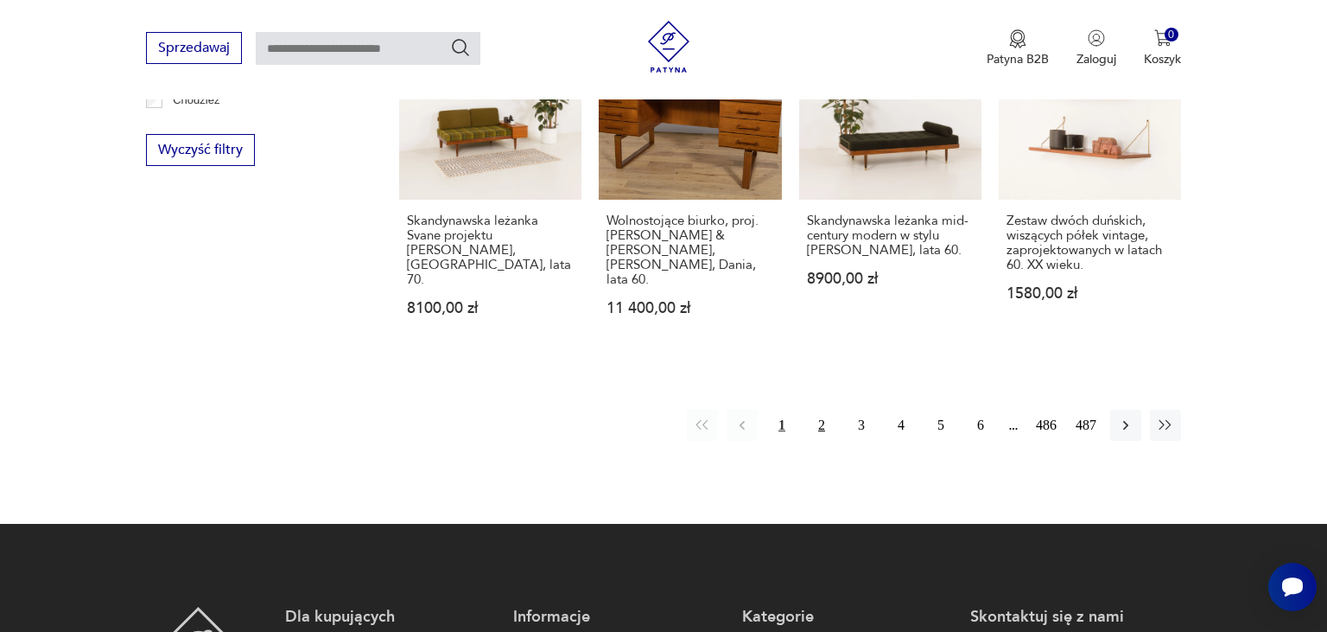
click at [823, 409] on button "2" at bounding box center [821, 424] width 31 height 31
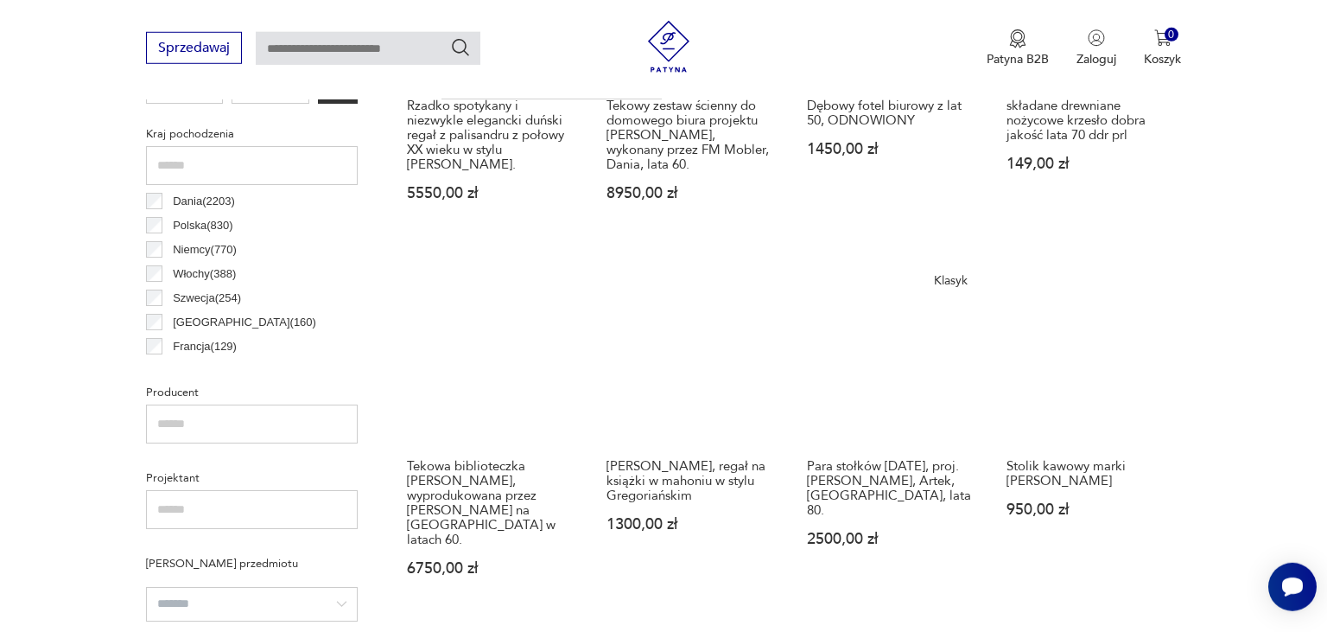
scroll to position [1006, 0]
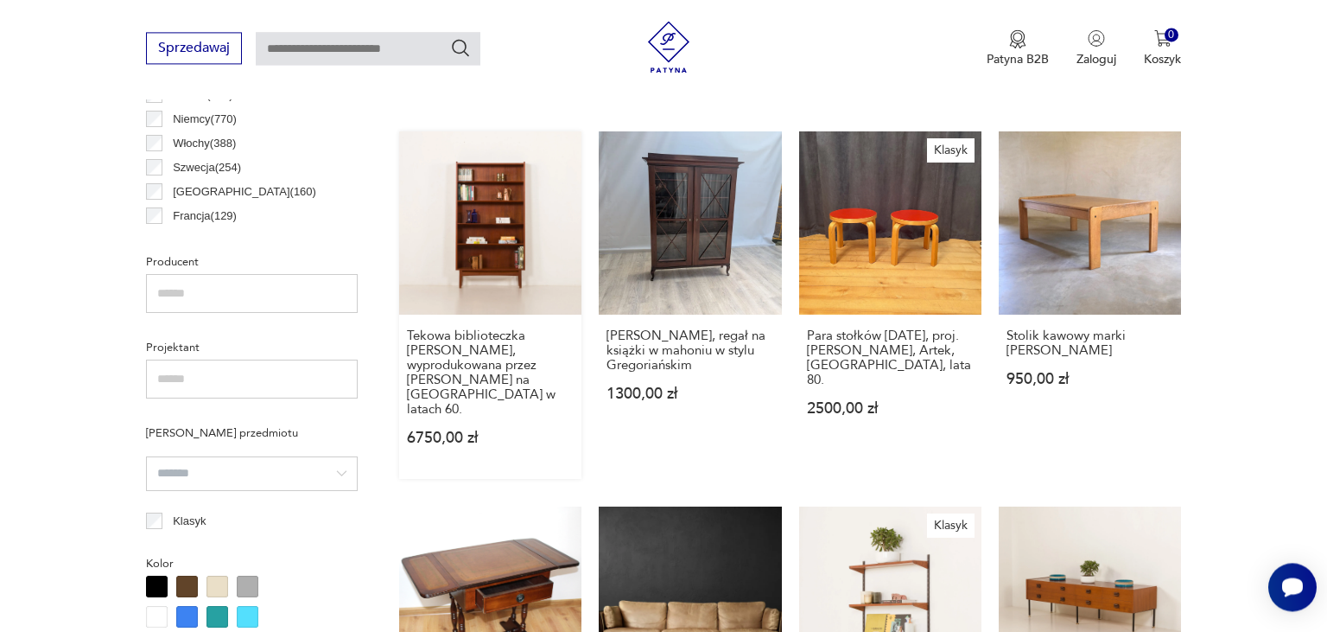
click at [500, 196] on link "Tekowa biblioteczka [PERSON_NAME], wyprodukowana przez [PERSON_NAME] na [GEOGRA…" at bounding box center [490, 304] width 182 height 346
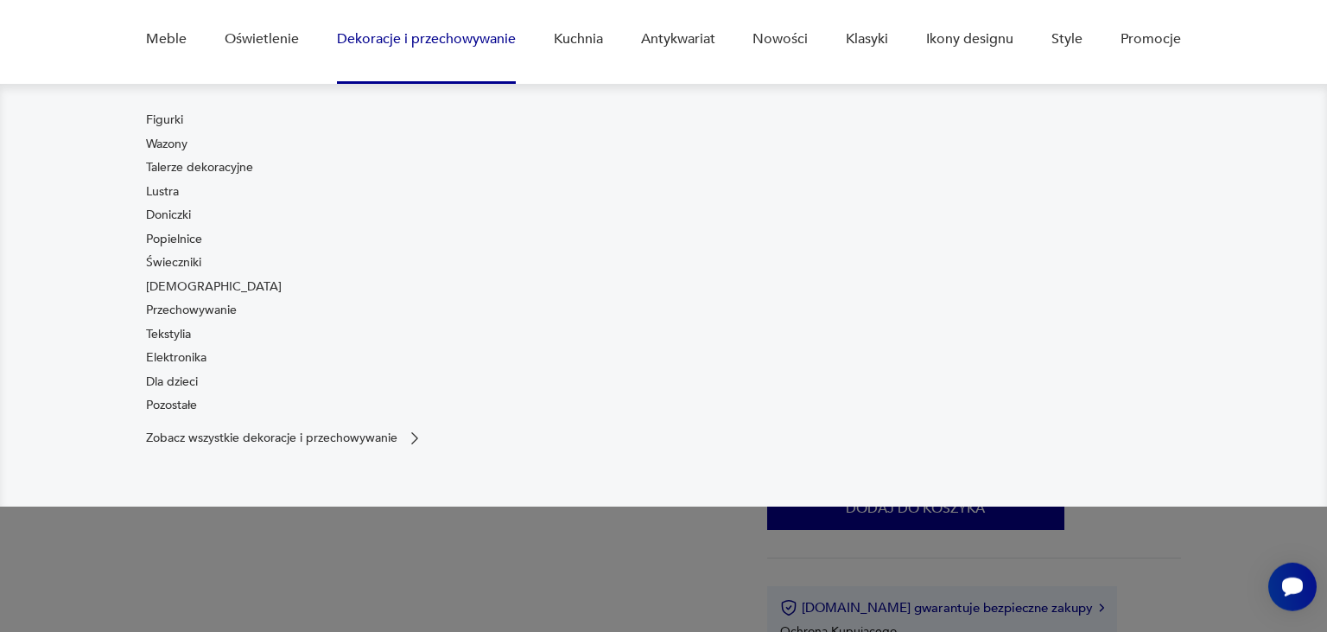
scroll to position [182, 0]
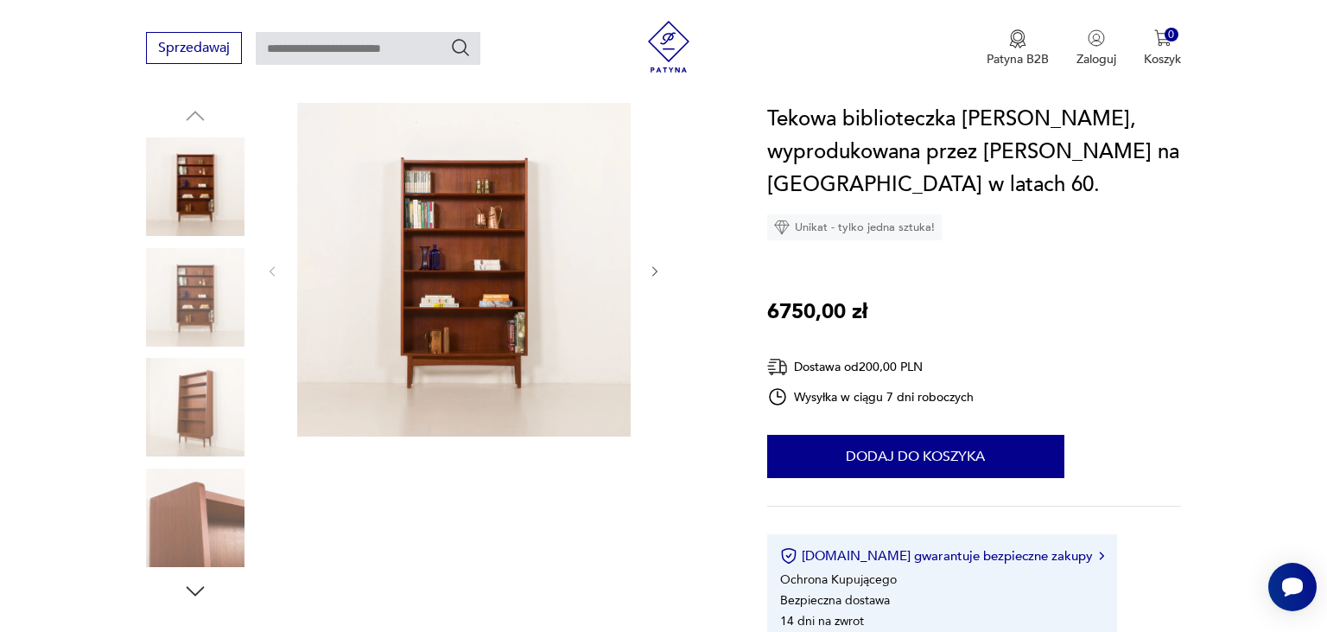
click at [655, 273] on icon "button" at bounding box center [655, 271] width 15 height 15
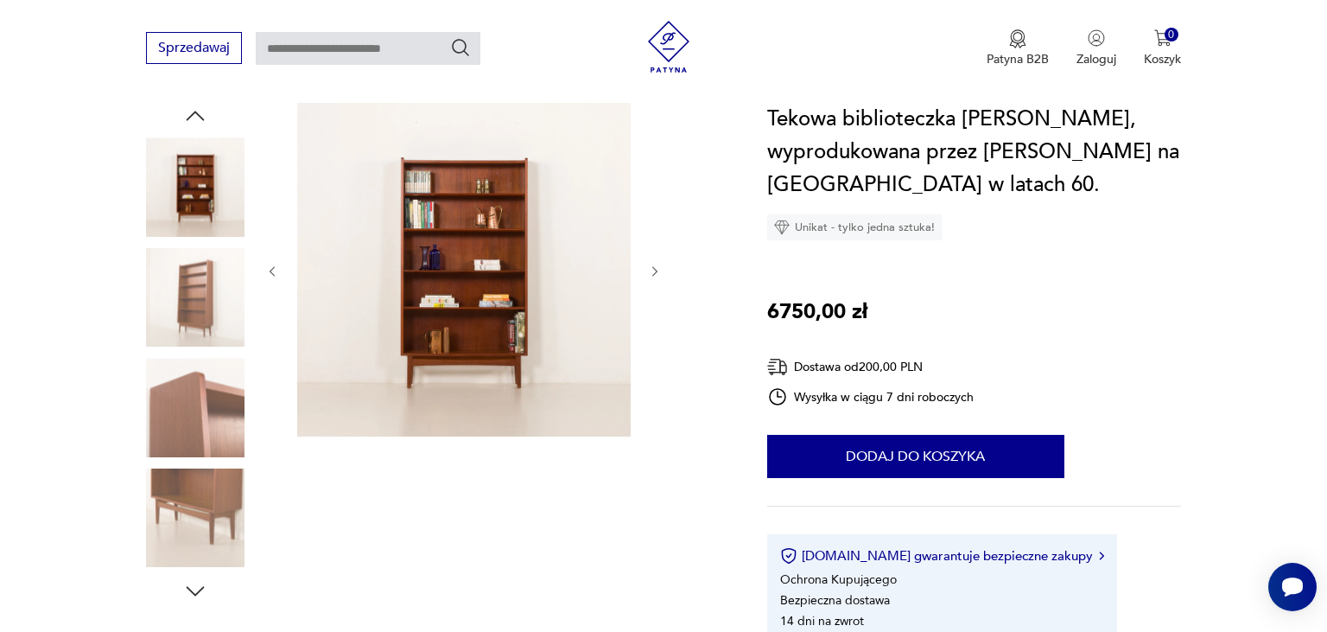
click at [652, 275] on icon "button" at bounding box center [655, 271] width 15 height 15
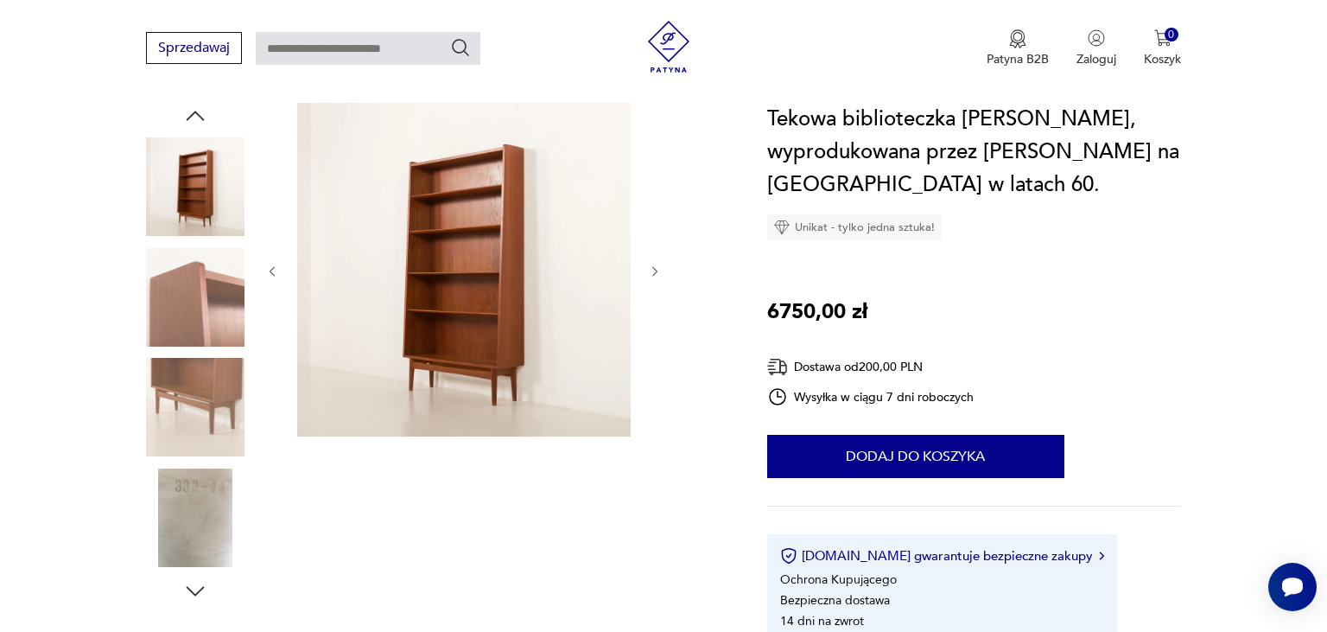
click at [652, 275] on icon "button" at bounding box center [655, 271] width 15 height 15
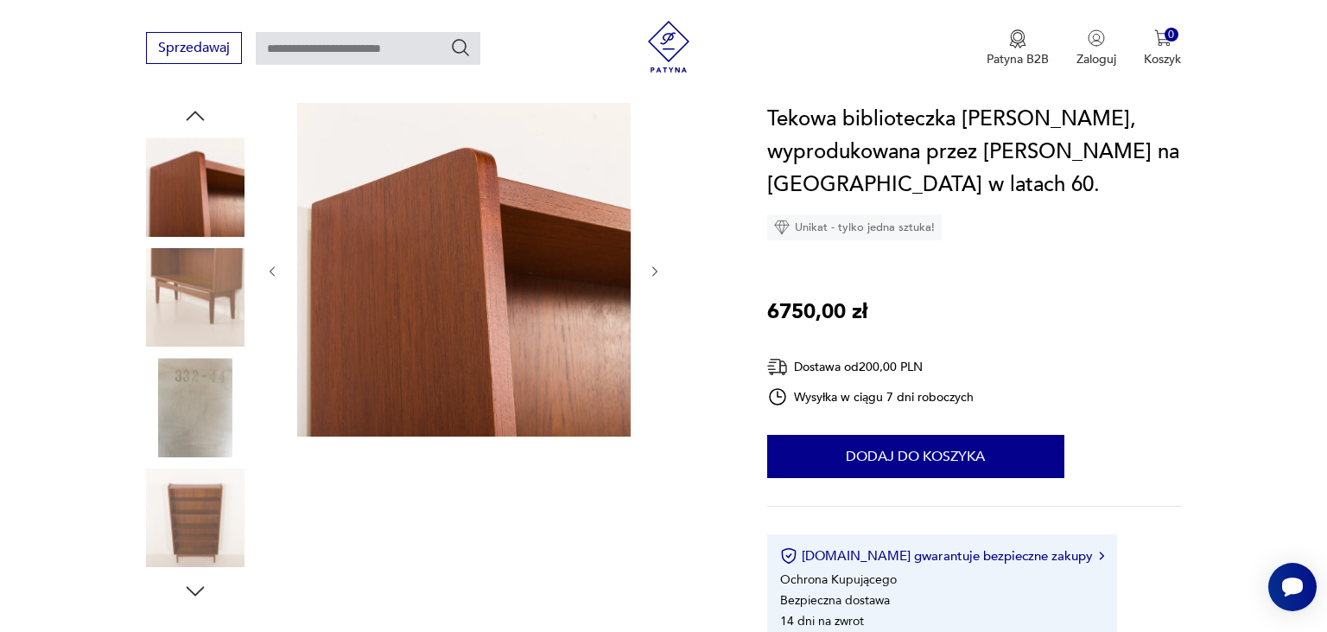
click at [652, 275] on icon "button" at bounding box center [655, 271] width 15 height 15
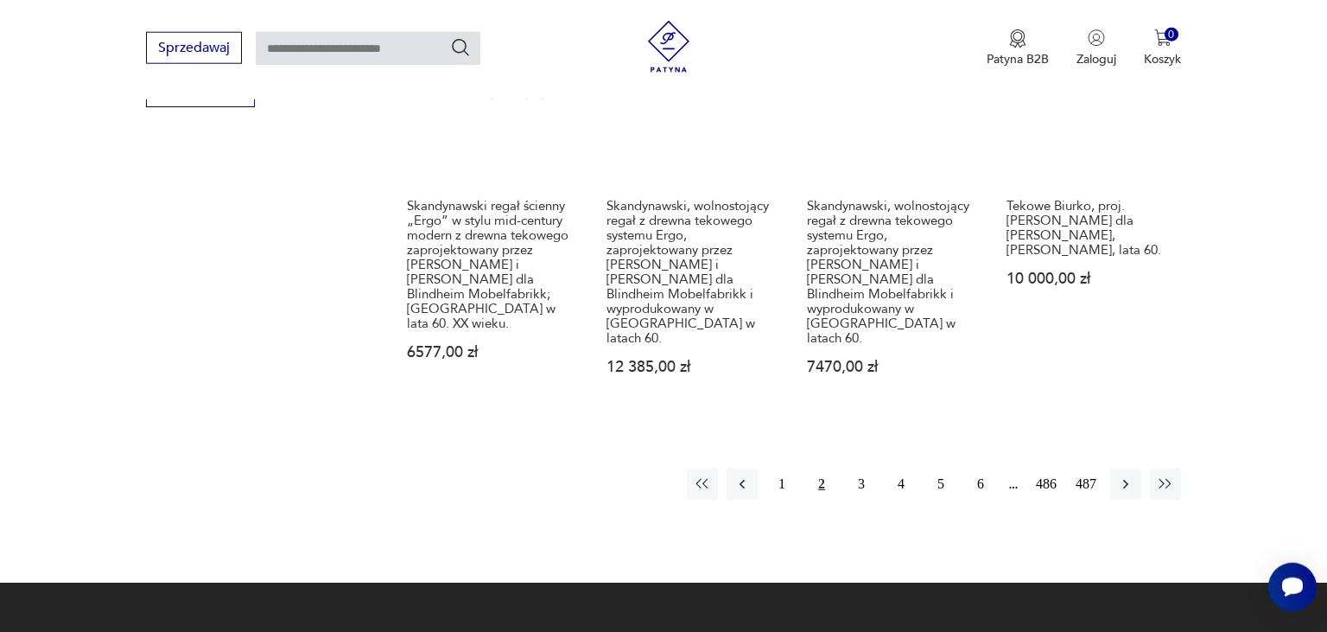
scroll to position [1917, 0]
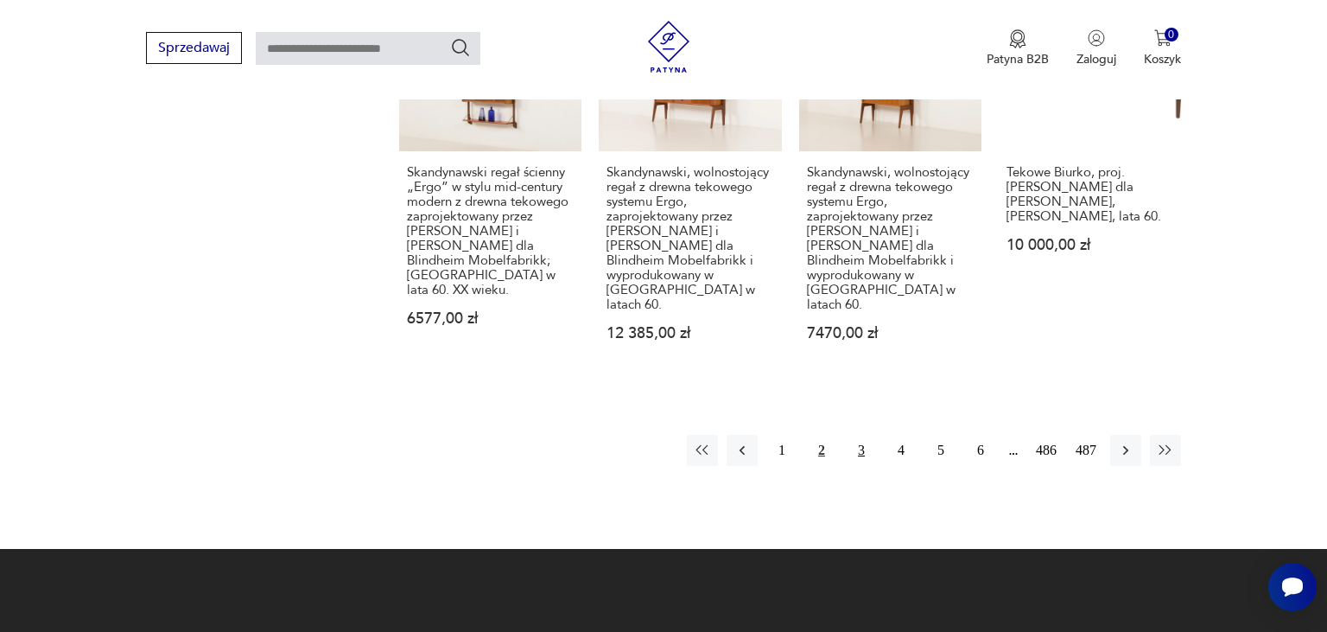
click at [857, 435] on button "3" at bounding box center [861, 450] width 31 height 31
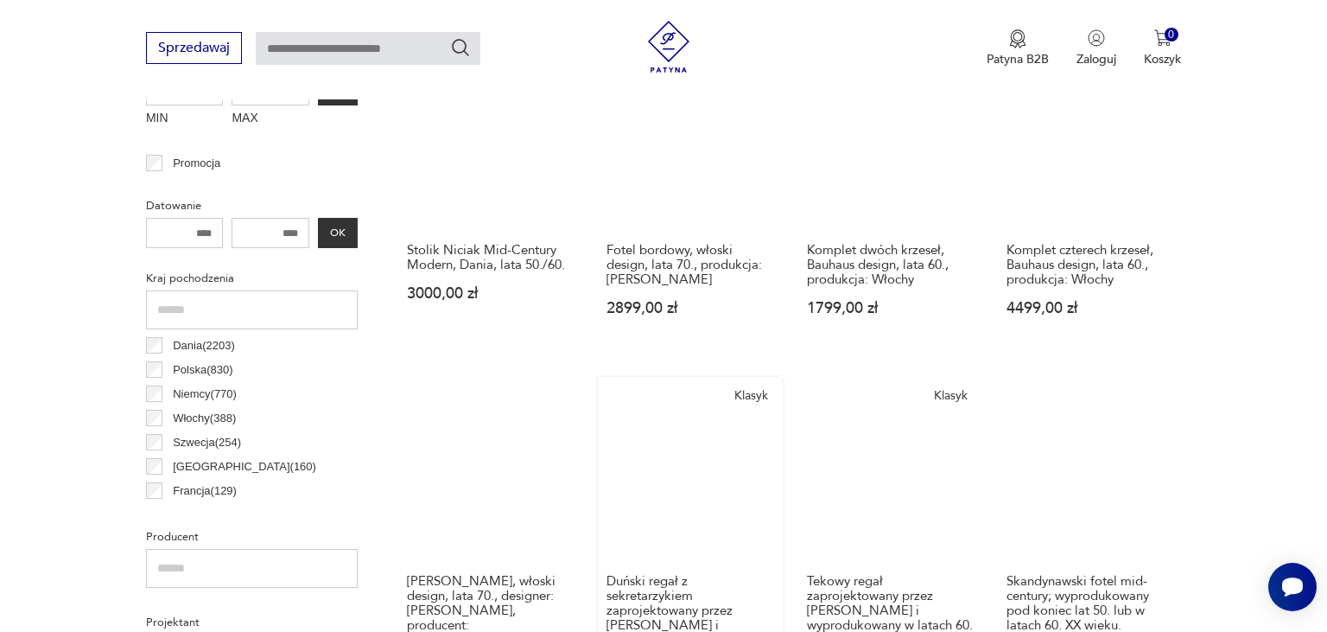
scroll to position [914, 0]
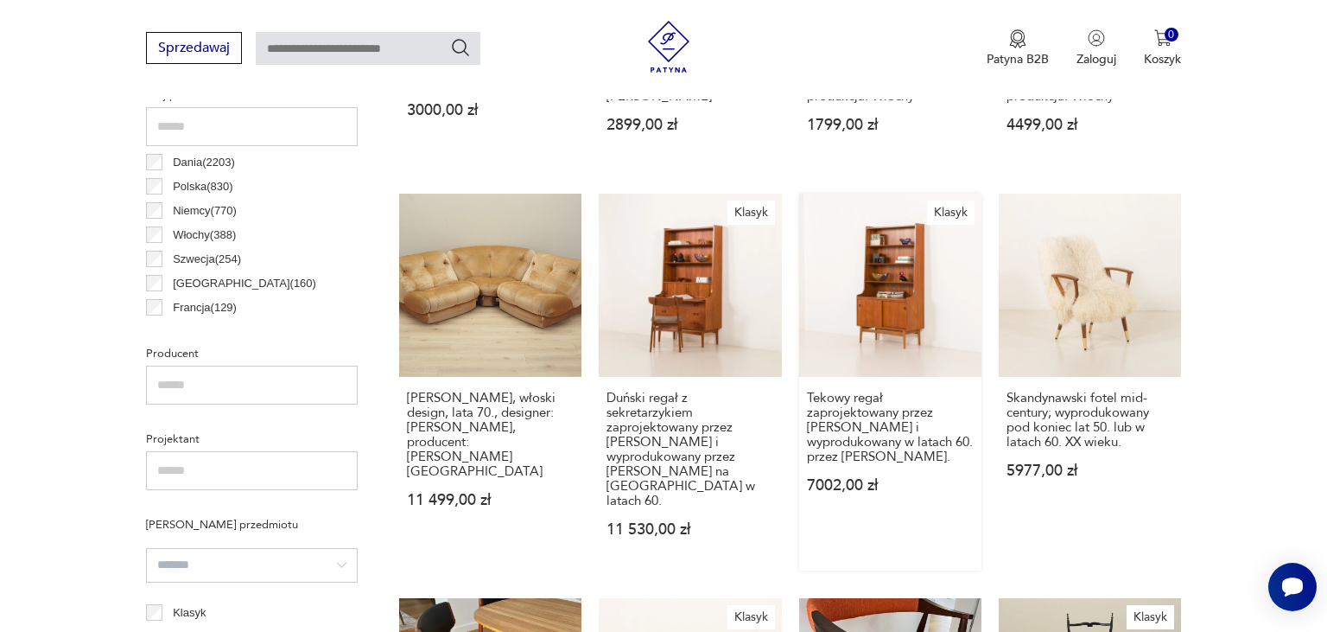
click at [900, 279] on link "Klasyk Tekowy regał zaprojektowany przez [PERSON_NAME] i wyprodukowany w latach…" at bounding box center [890, 382] width 182 height 376
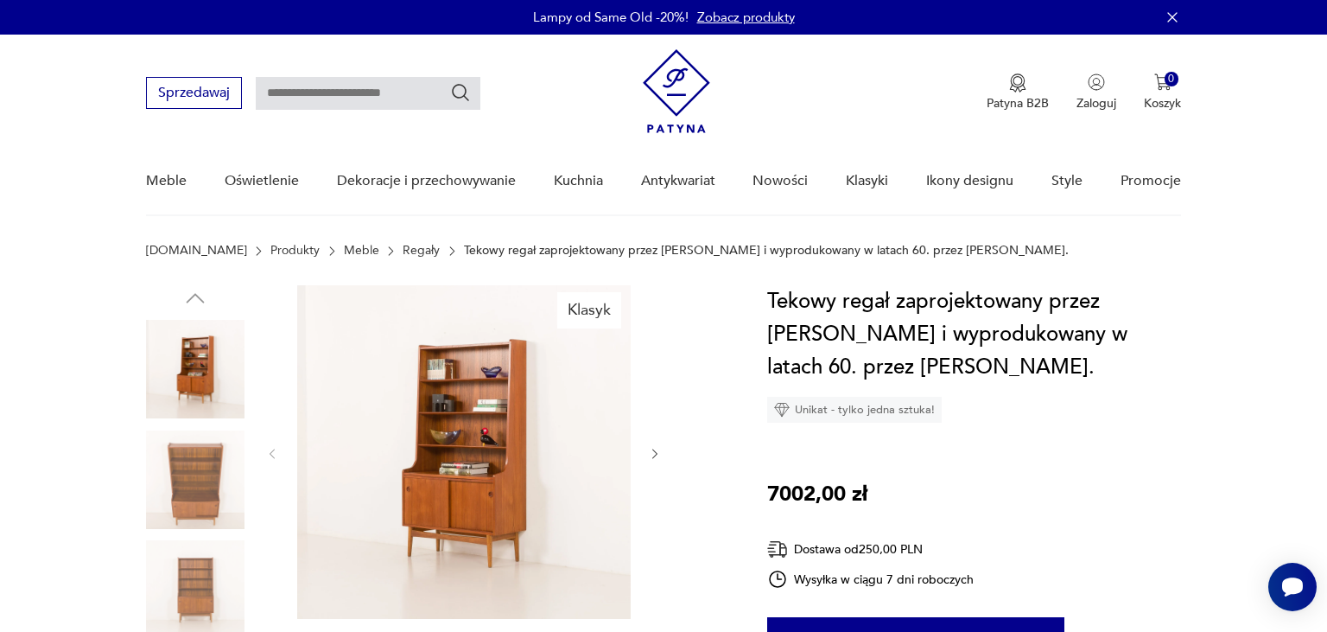
click at [656, 451] on icon "button" at bounding box center [654, 453] width 5 height 10
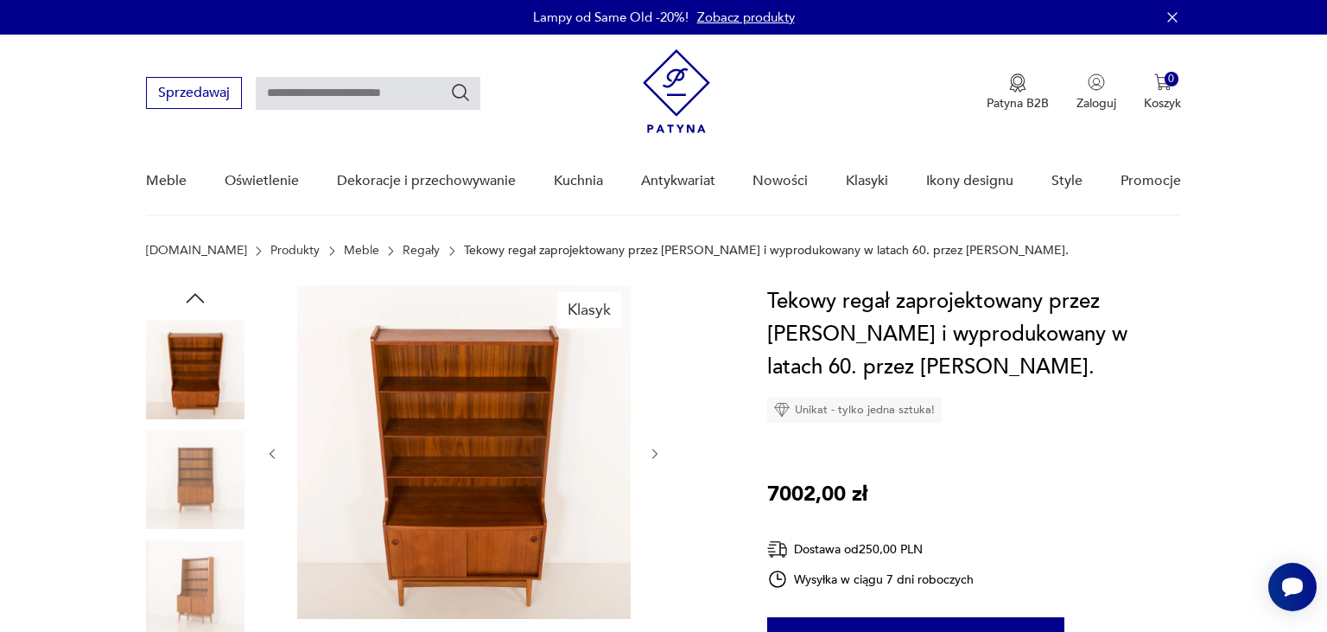
click at [656, 451] on icon "button" at bounding box center [654, 453] width 5 height 10
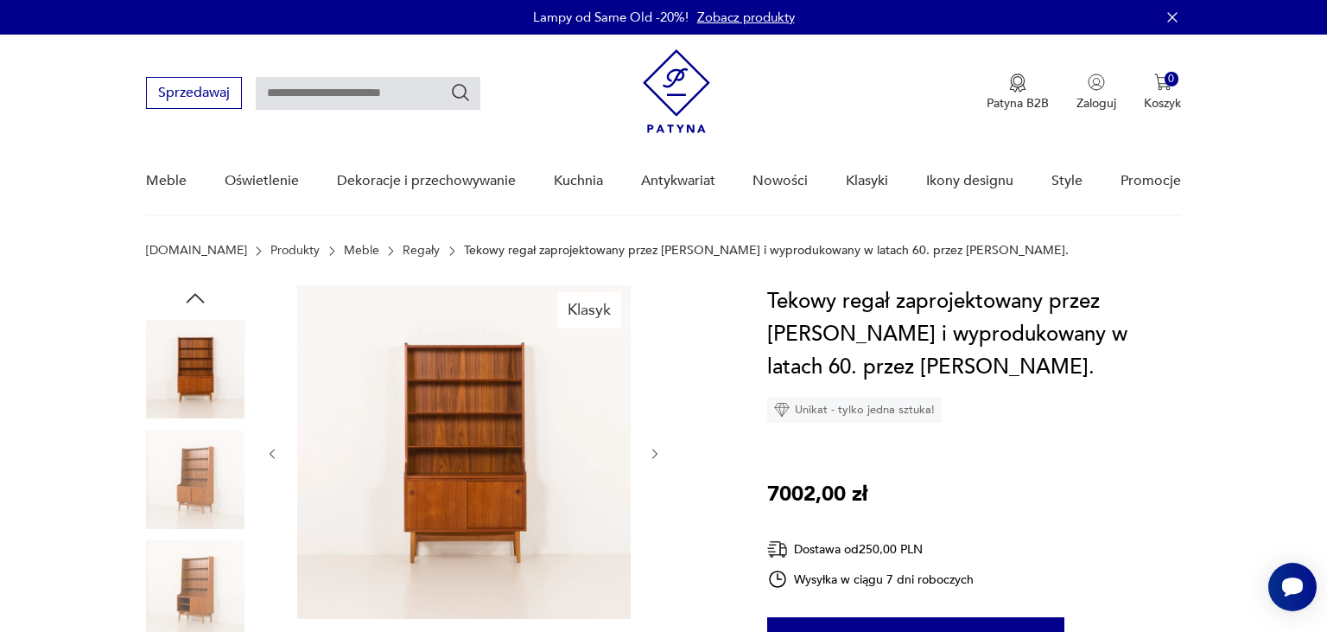
click at [656, 451] on icon "button" at bounding box center [654, 453] width 5 height 10
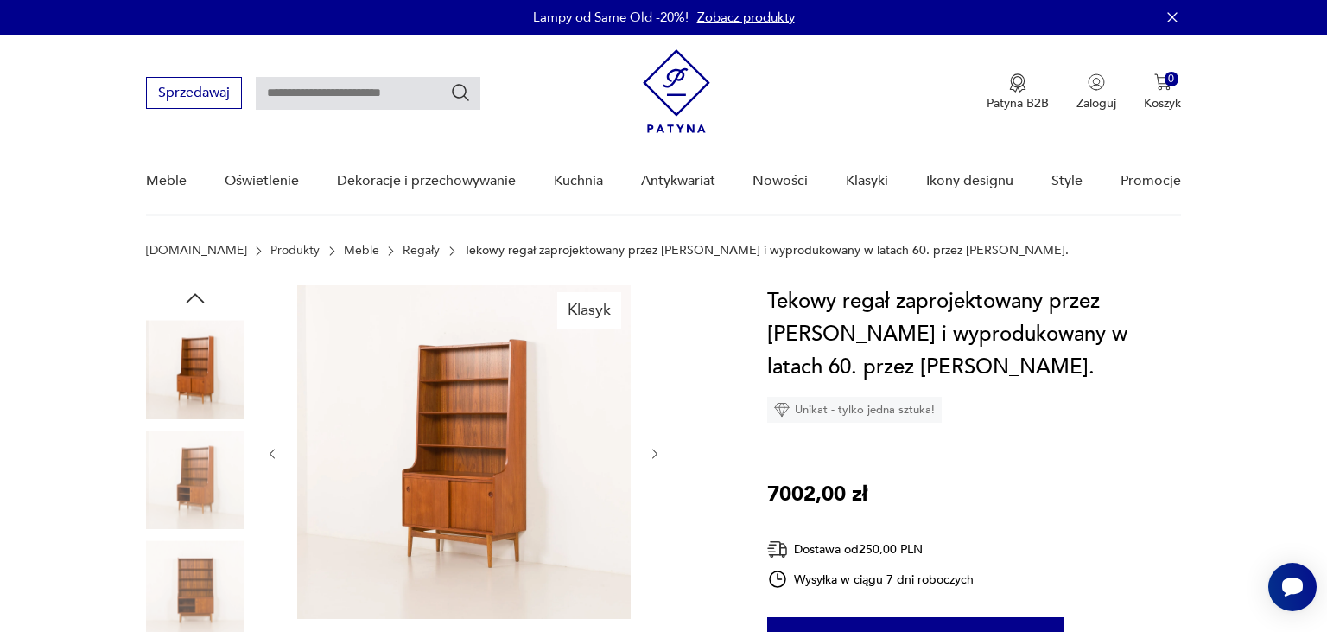
click at [656, 451] on icon "button" at bounding box center [654, 453] width 5 height 10
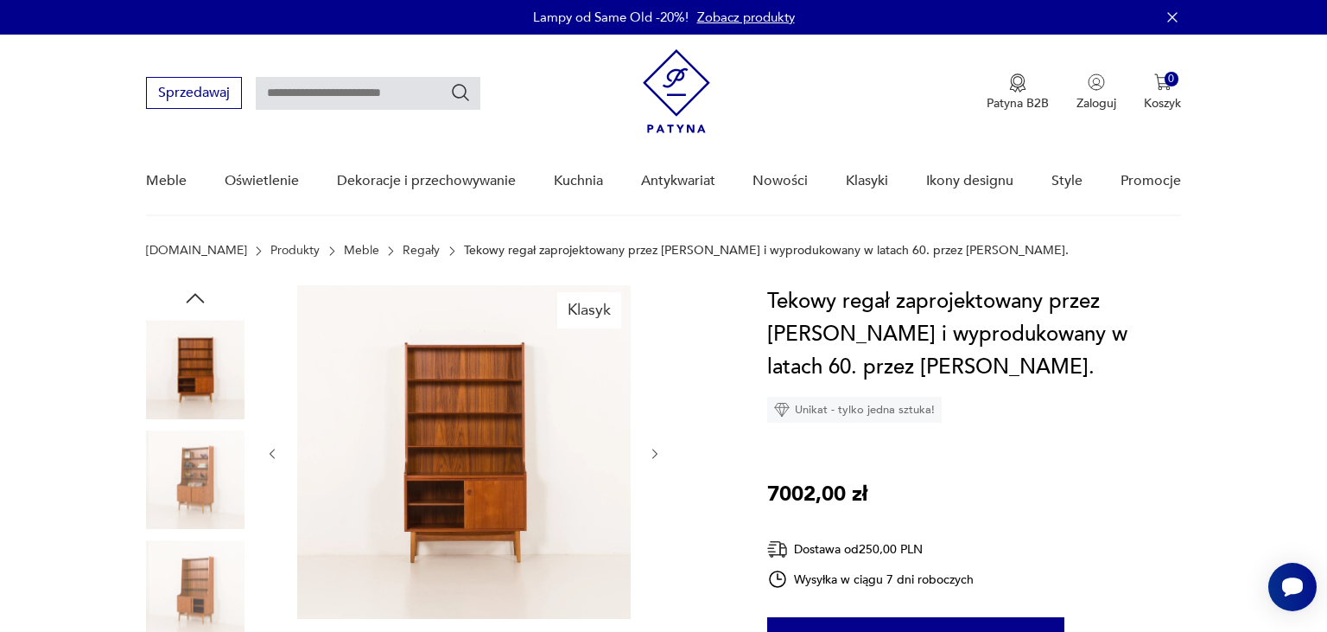
click at [656, 451] on icon "button" at bounding box center [654, 453] width 5 height 10
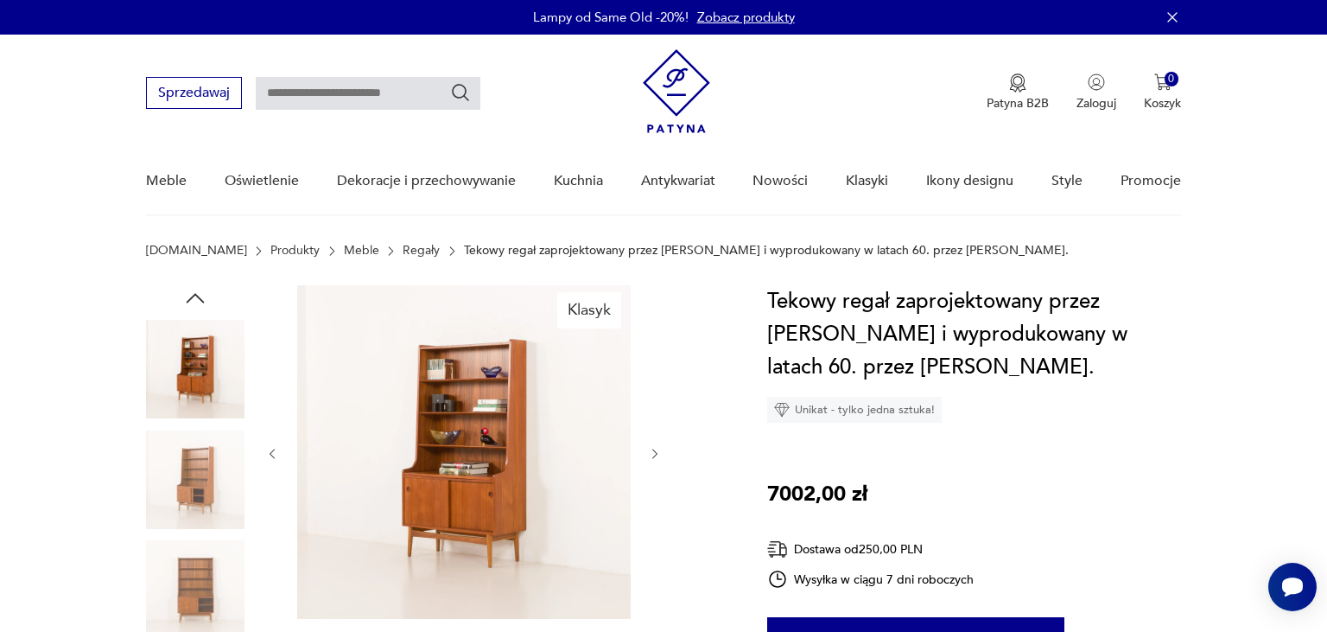
click at [656, 451] on icon "button" at bounding box center [654, 453] width 5 height 10
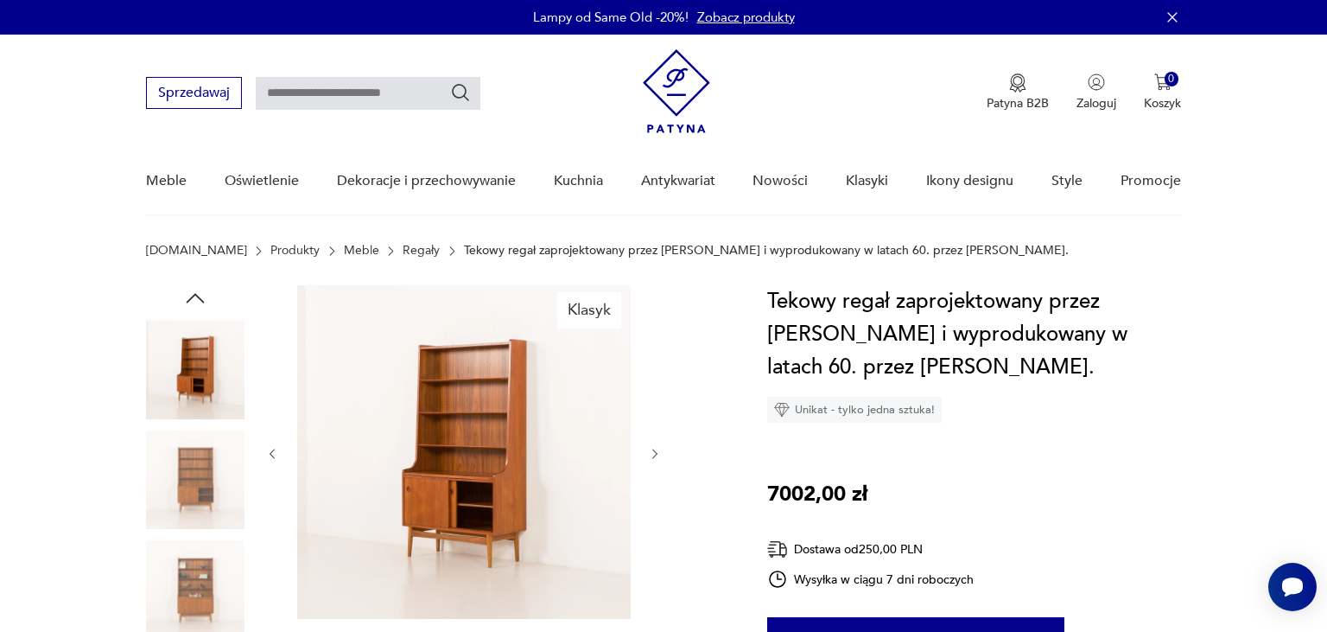
click at [656, 451] on icon "button" at bounding box center [654, 453] width 5 height 10
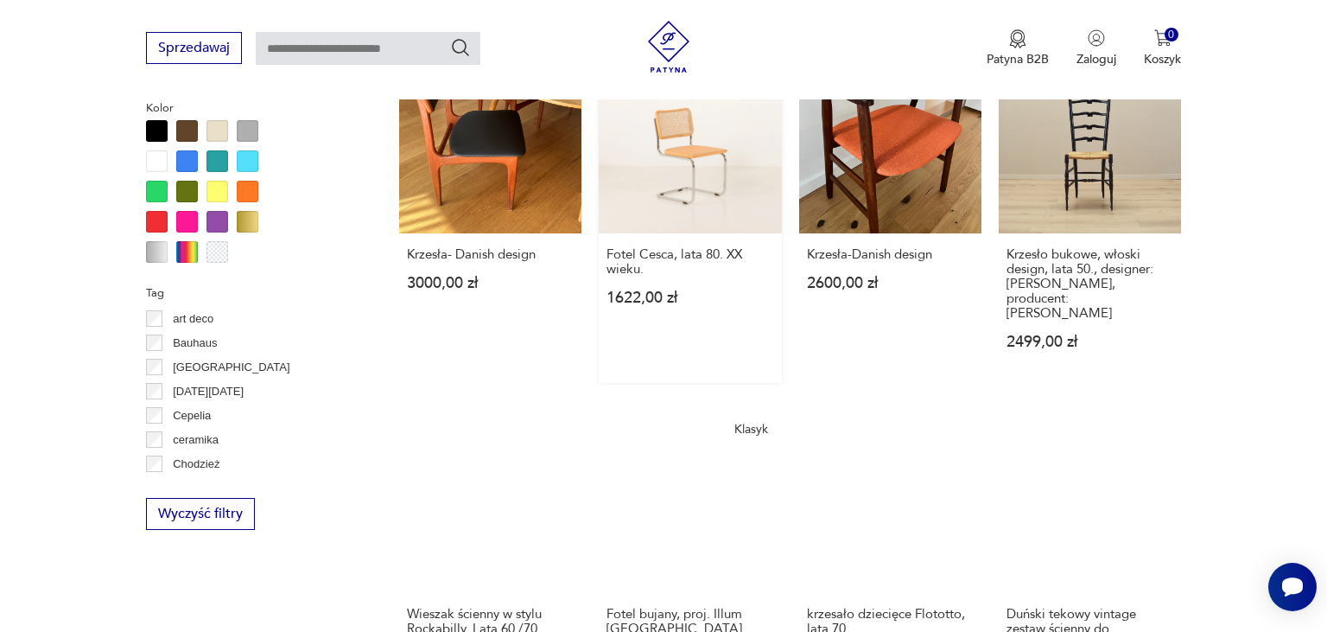
scroll to position [1826, 0]
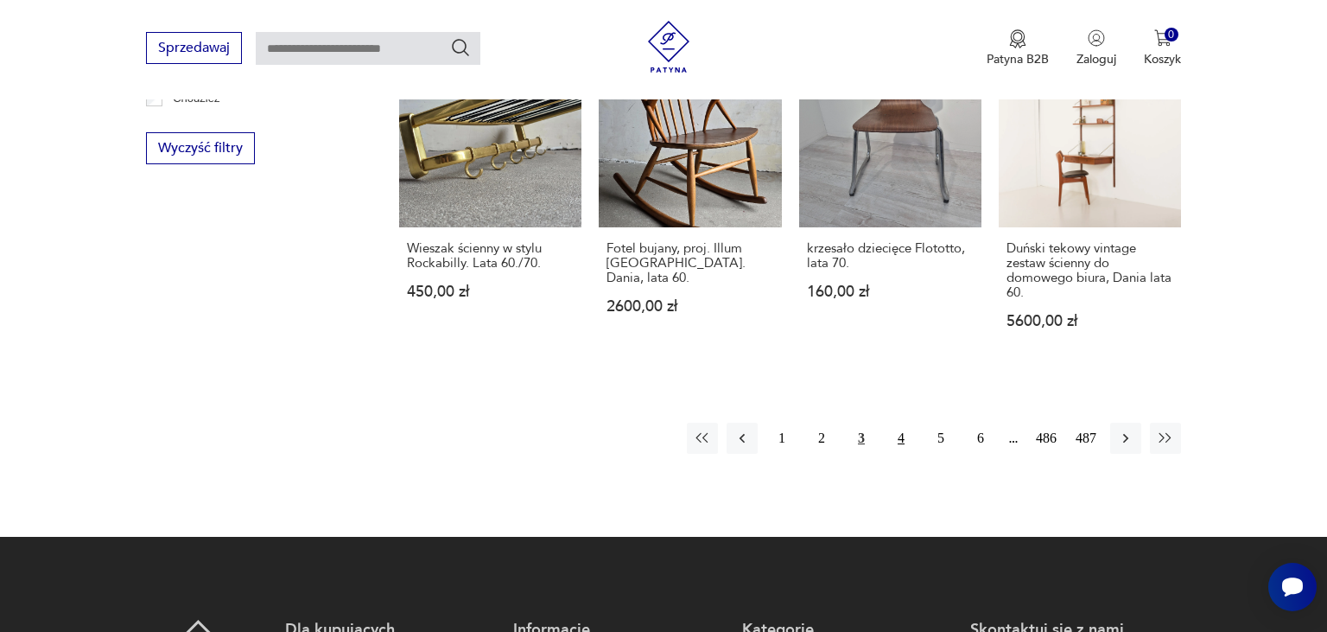
click at [899, 422] on button "4" at bounding box center [901, 437] width 31 height 31
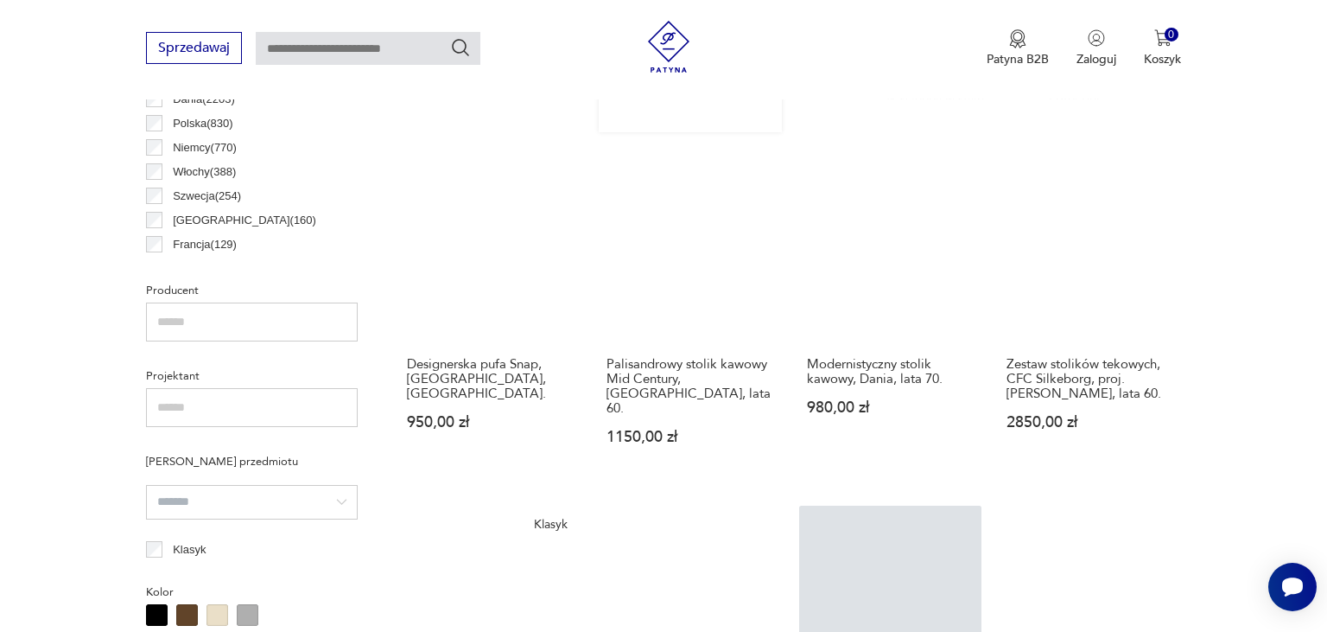
scroll to position [1005, 0]
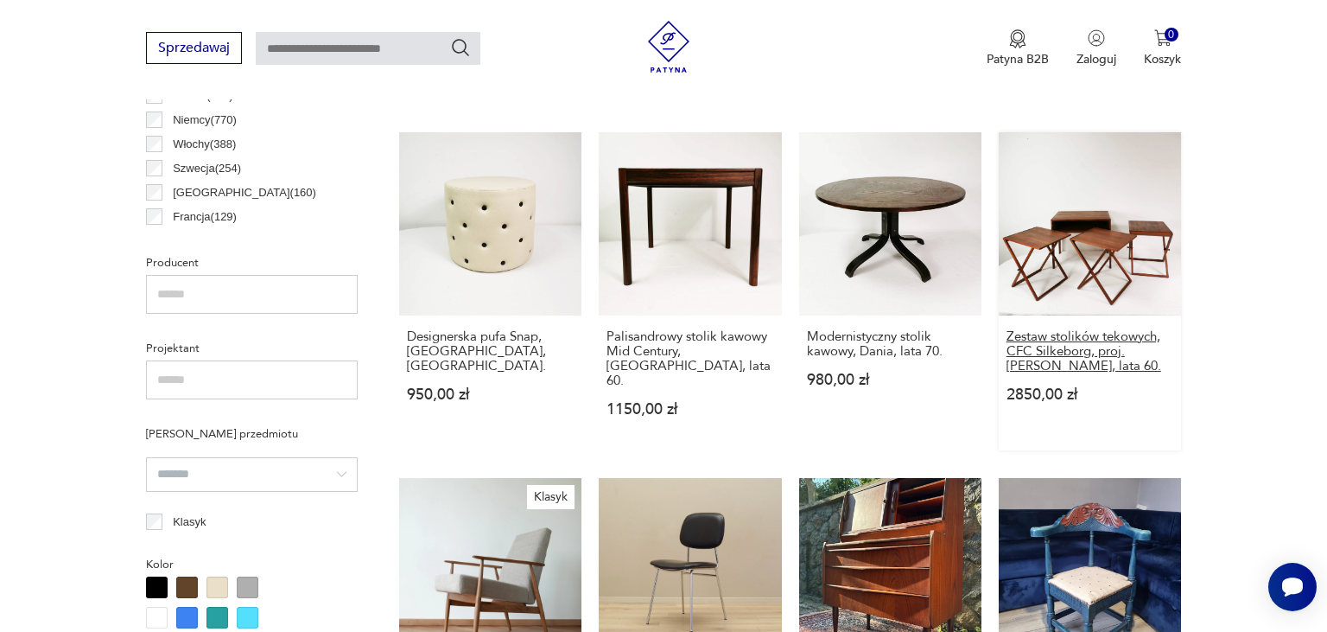
click at [1037, 342] on h3 "Zestaw stolików tekowych, CFC Silkeborg, proj. [PERSON_NAME], lata 60." at bounding box center [1089, 351] width 167 height 44
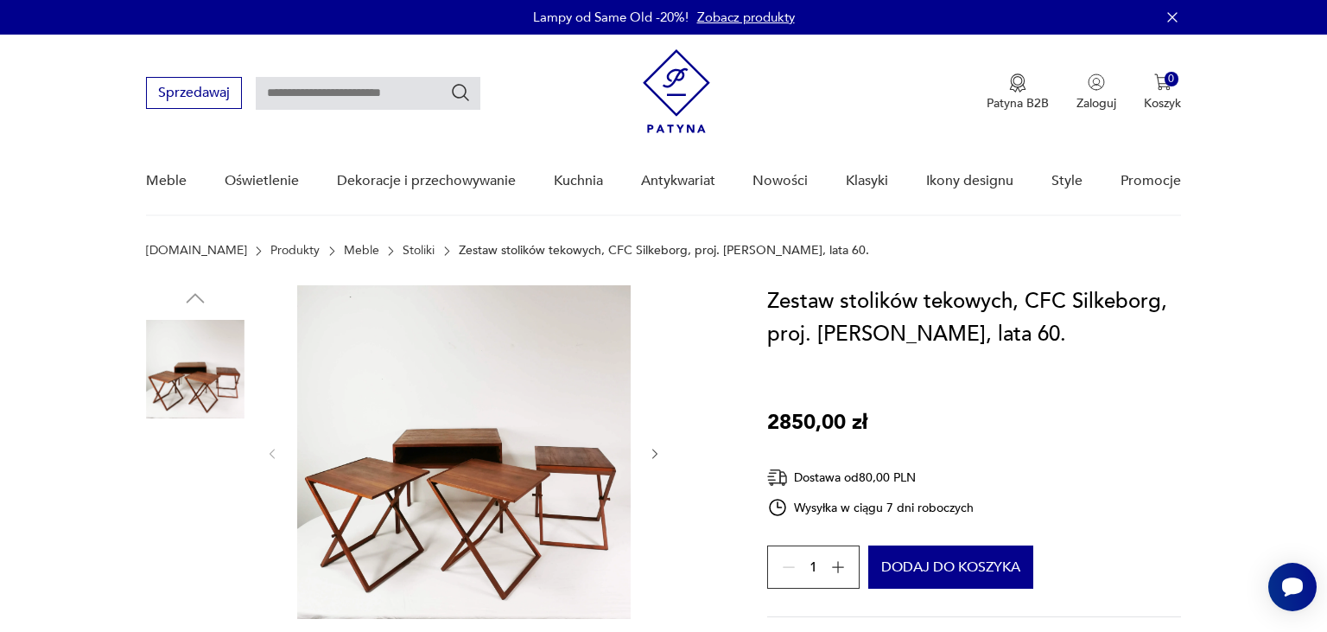
scroll to position [182, 0]
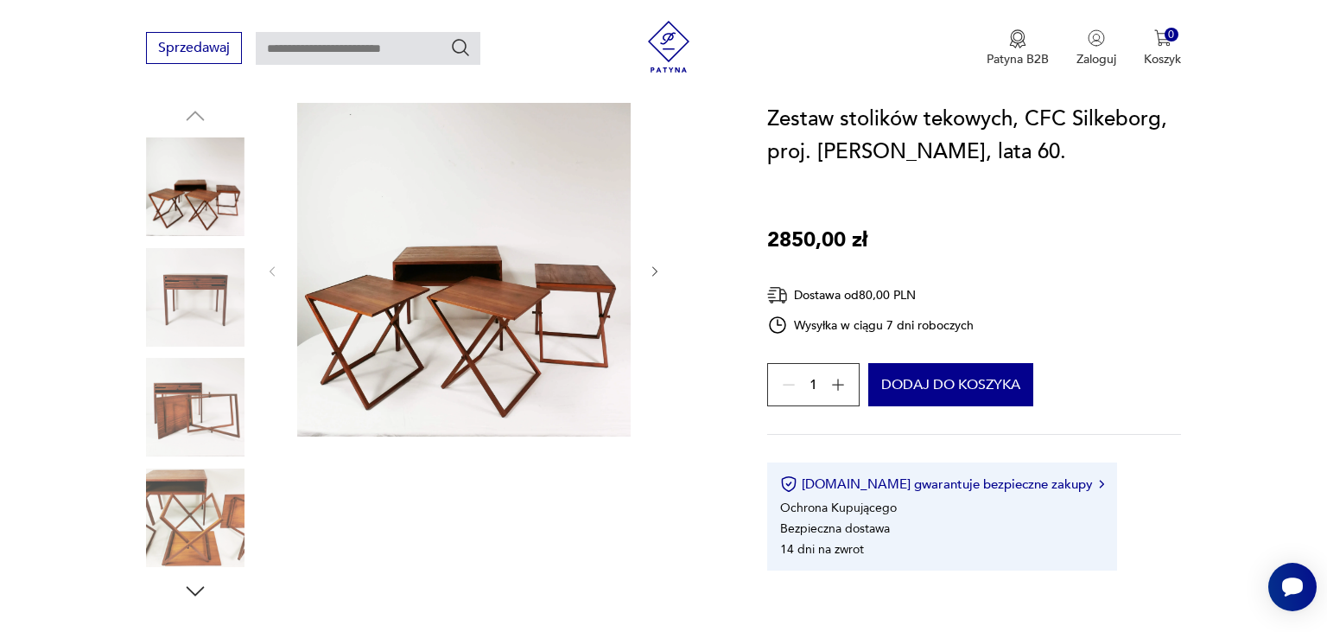
click at [655, 272] on icon "button" at bounding box center [655, 271] width 15 height 15
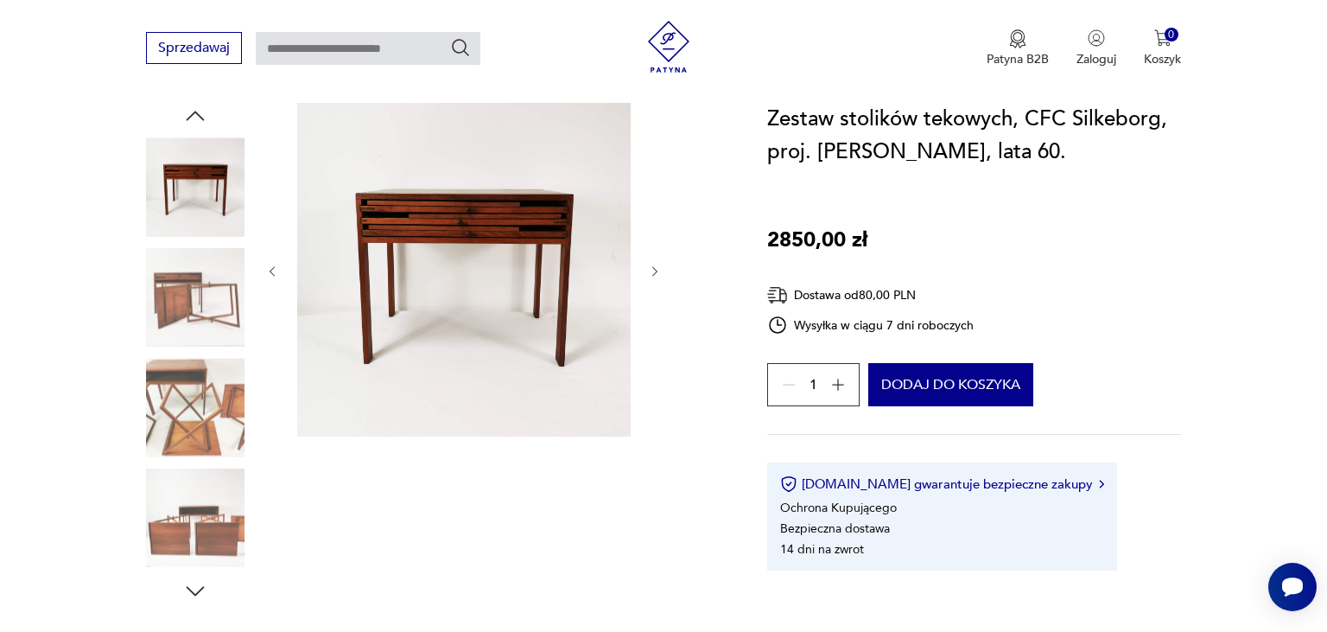
click at [655, 272] on icon "button" at bounding box center [655, 271] width 15 height 15
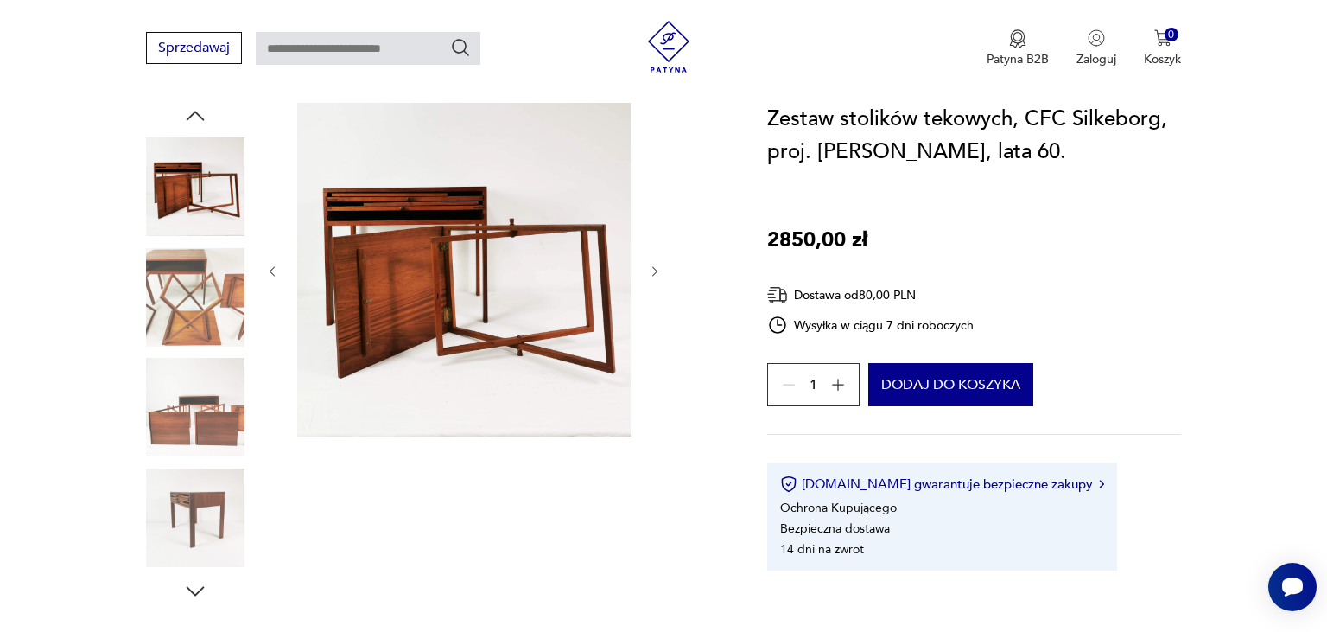
click at [655, 272] on icon "button" at bounding box center [655, 271] width 15 height 15
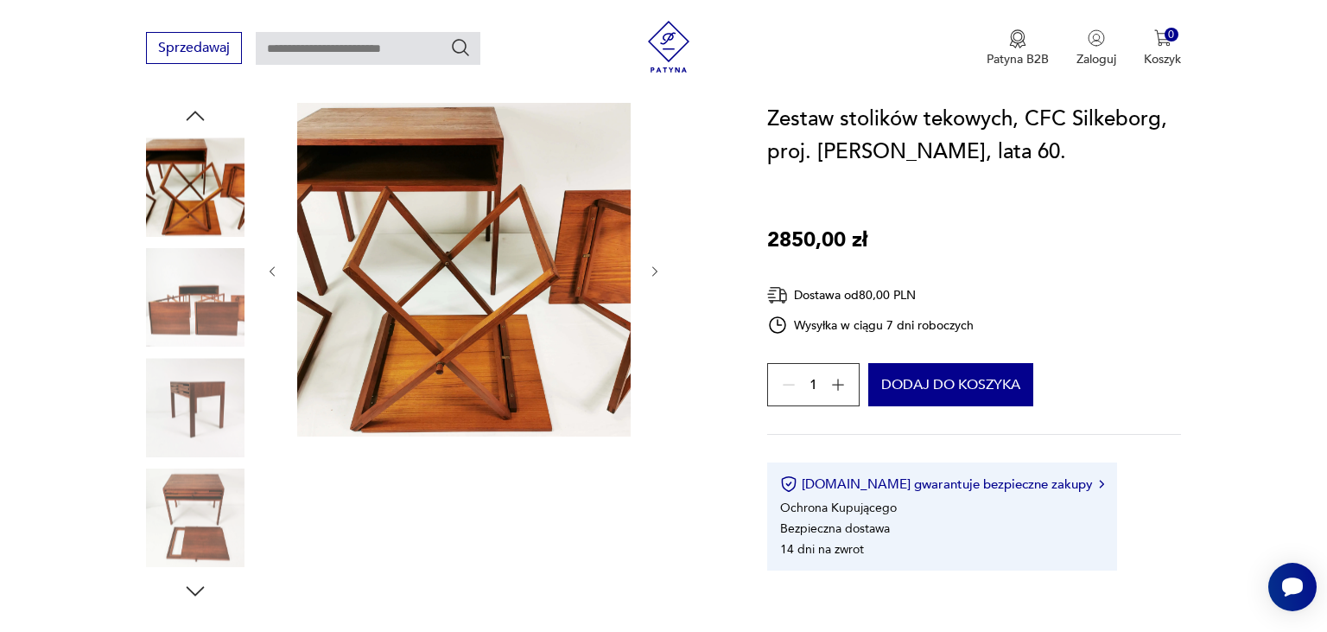
click at [655, 272] on icon "button" at bounding box center [655, 271] width 15 height 15
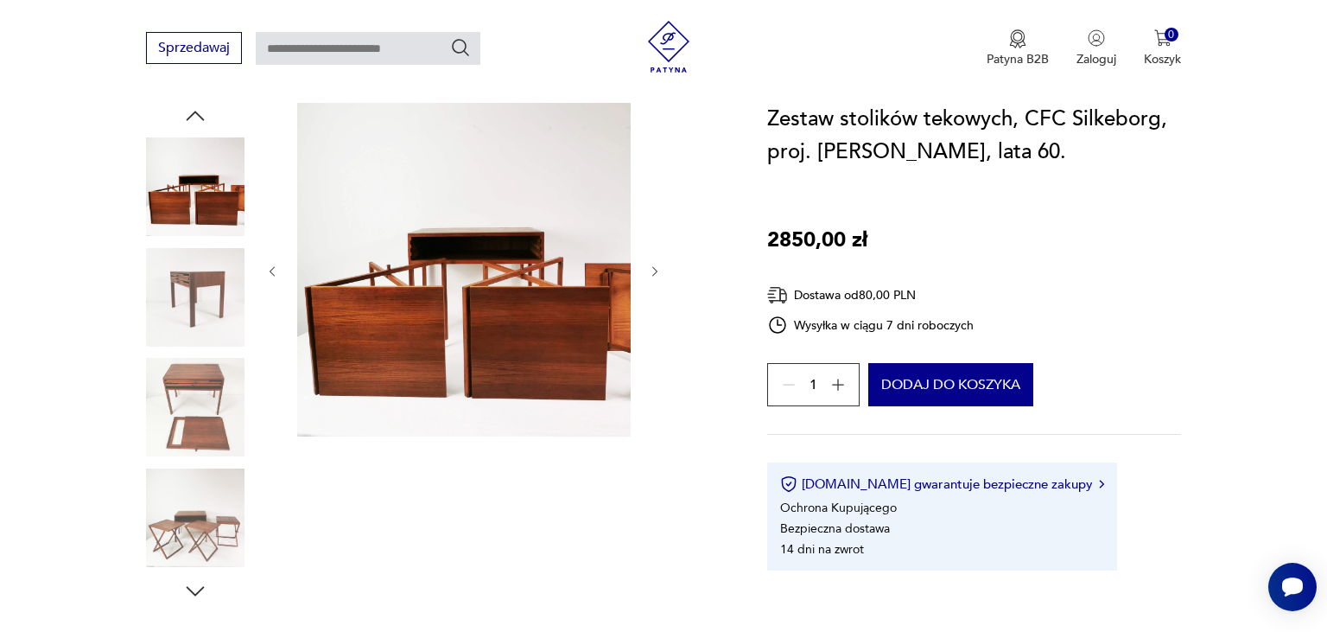
click at [655, 272] on icon "button" at bounding box center [655, 271] width 15 height 15
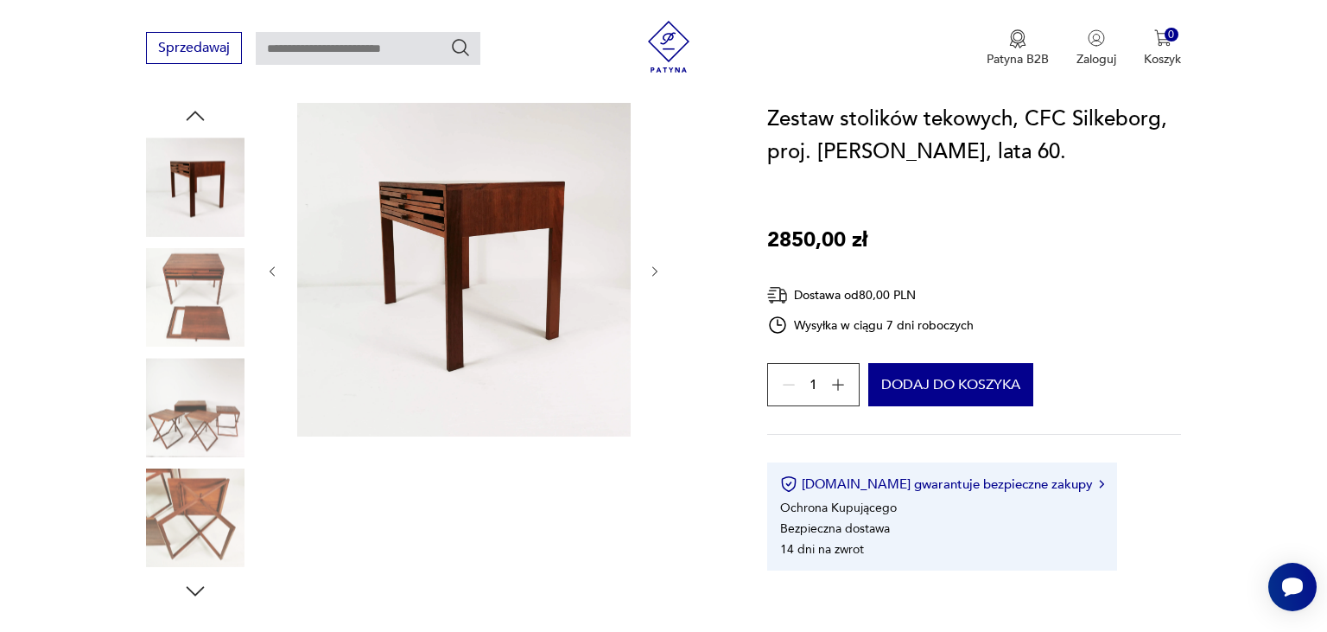
click at [652, 265] on icon "button" at bounding box center [655, 271] width 15 height 15
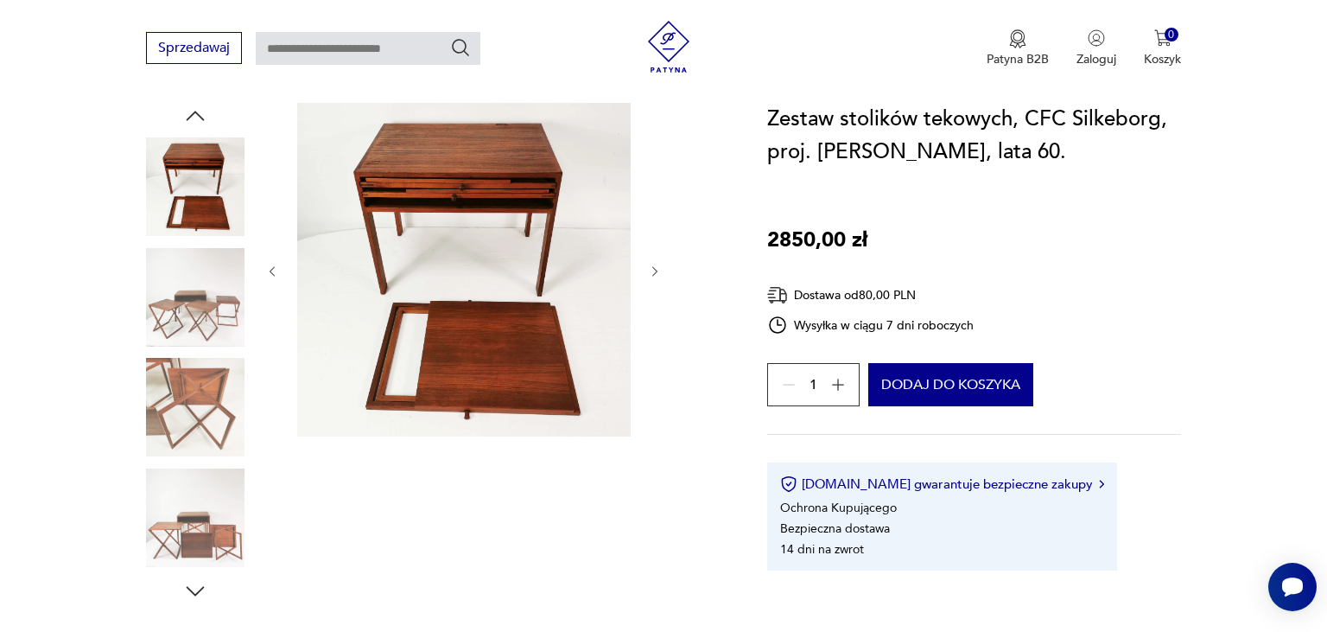
click at [652, 265] on icon "button" at bounding box center [655, 271] width 15 height 15
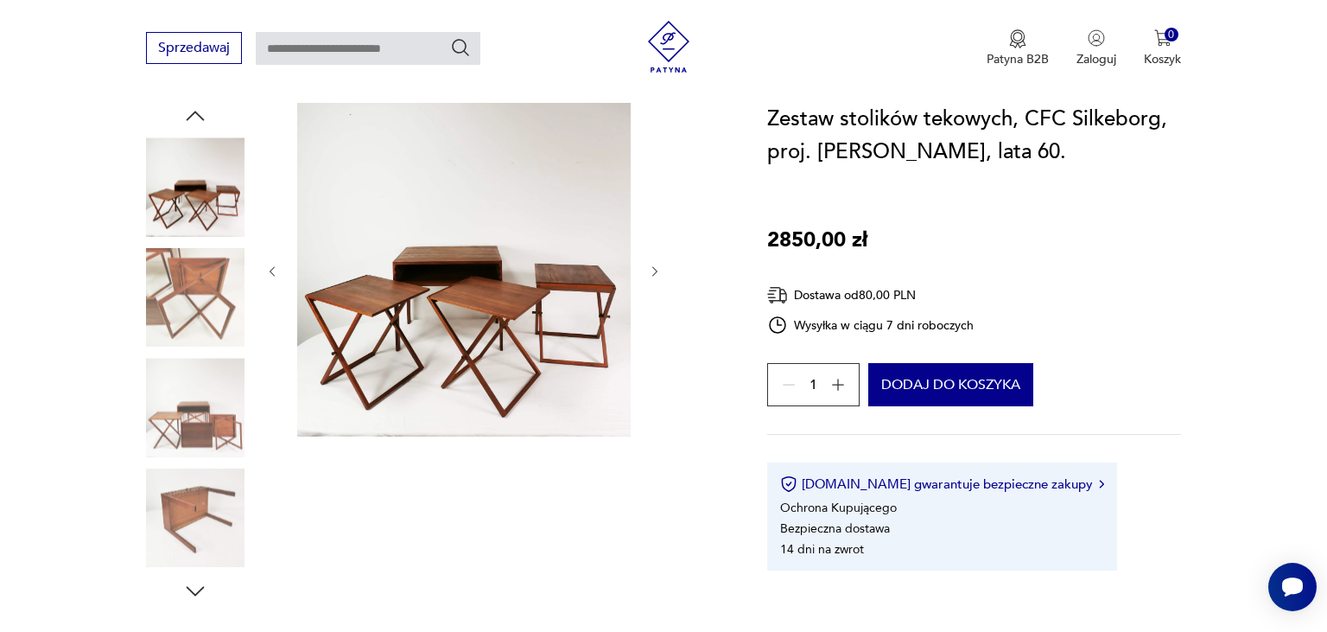
click at [652, 265] on icon "button" at bounding box center [655, 271] width 15 height 15
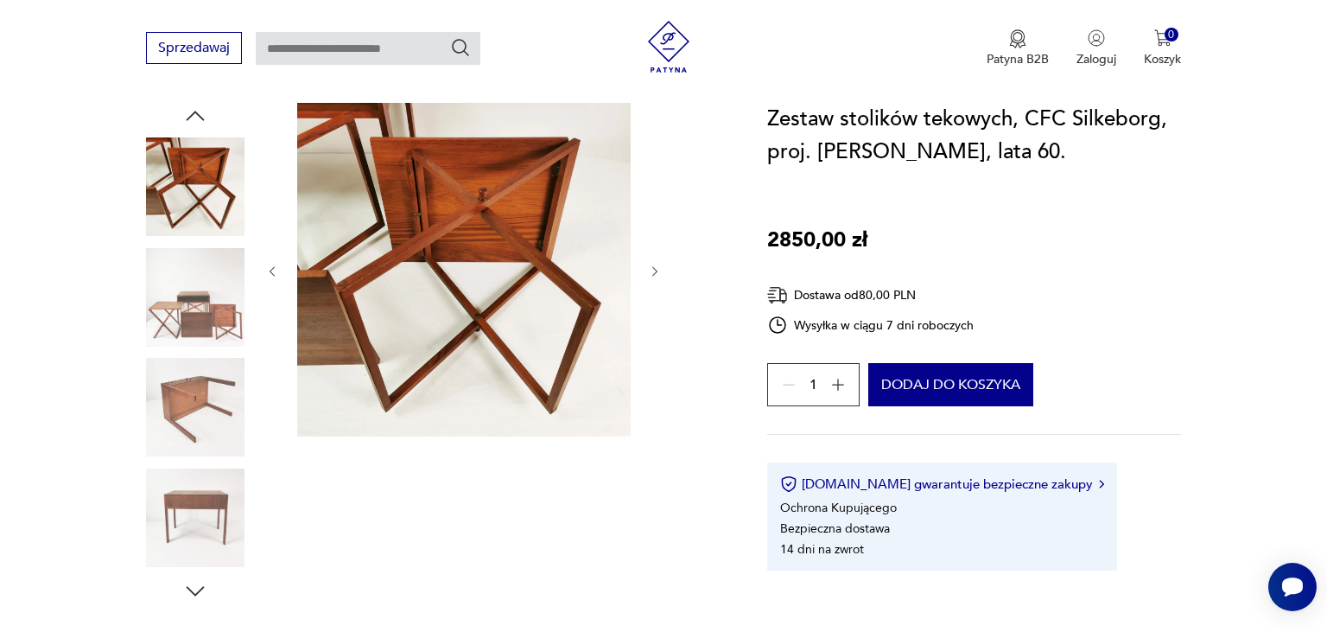
click at [652, 265] on icon "button" at bounding box center [655, 271] width 15 height 15
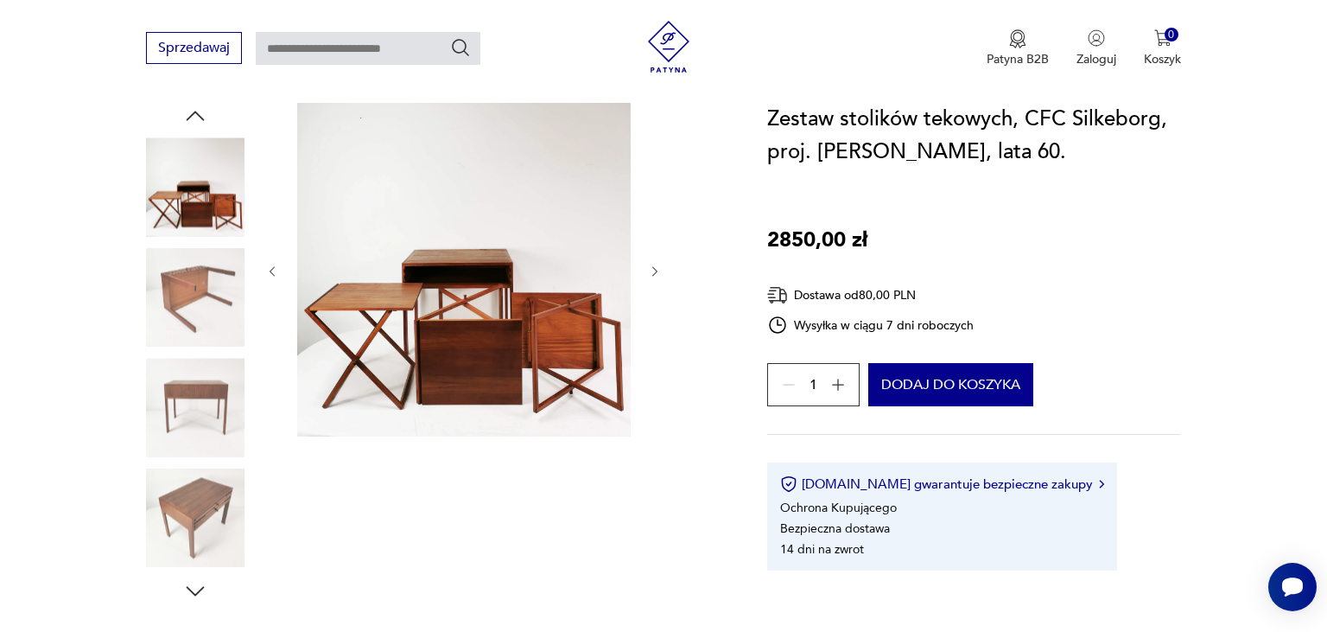
click at [184, 406] on img at bounding box center [195, 407] width 98 height 98
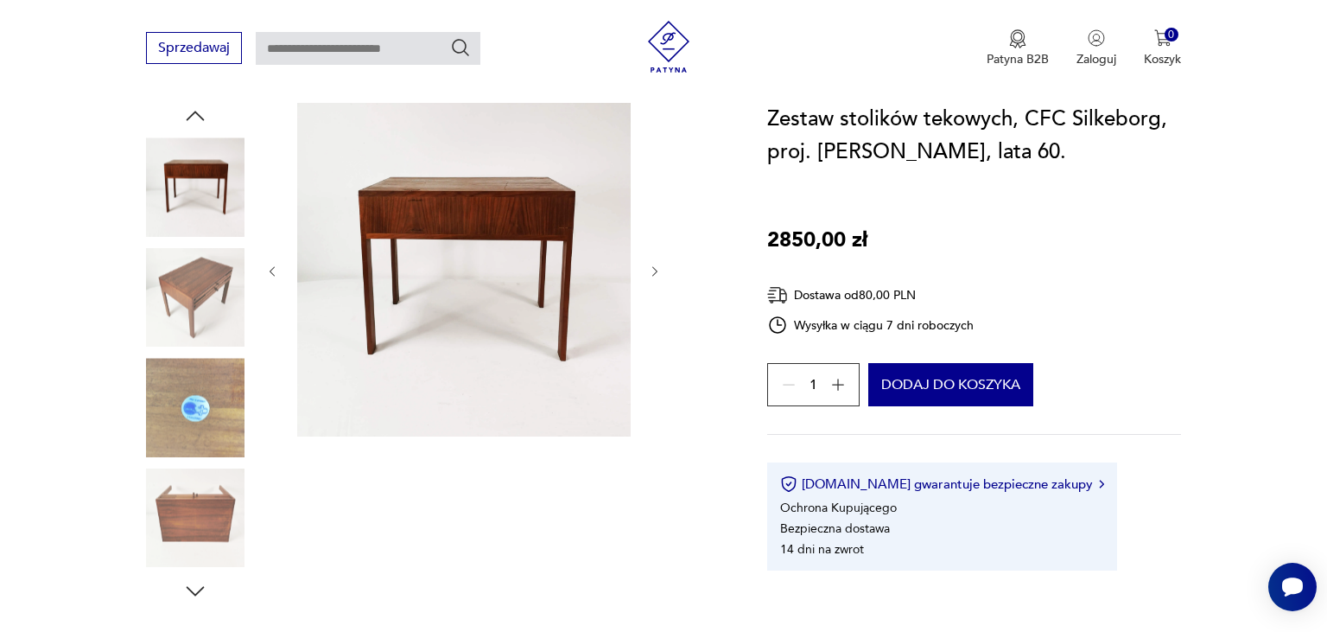
click at [650, 272] on icon "button" at bounding box center [655, 271] width 15 height 15
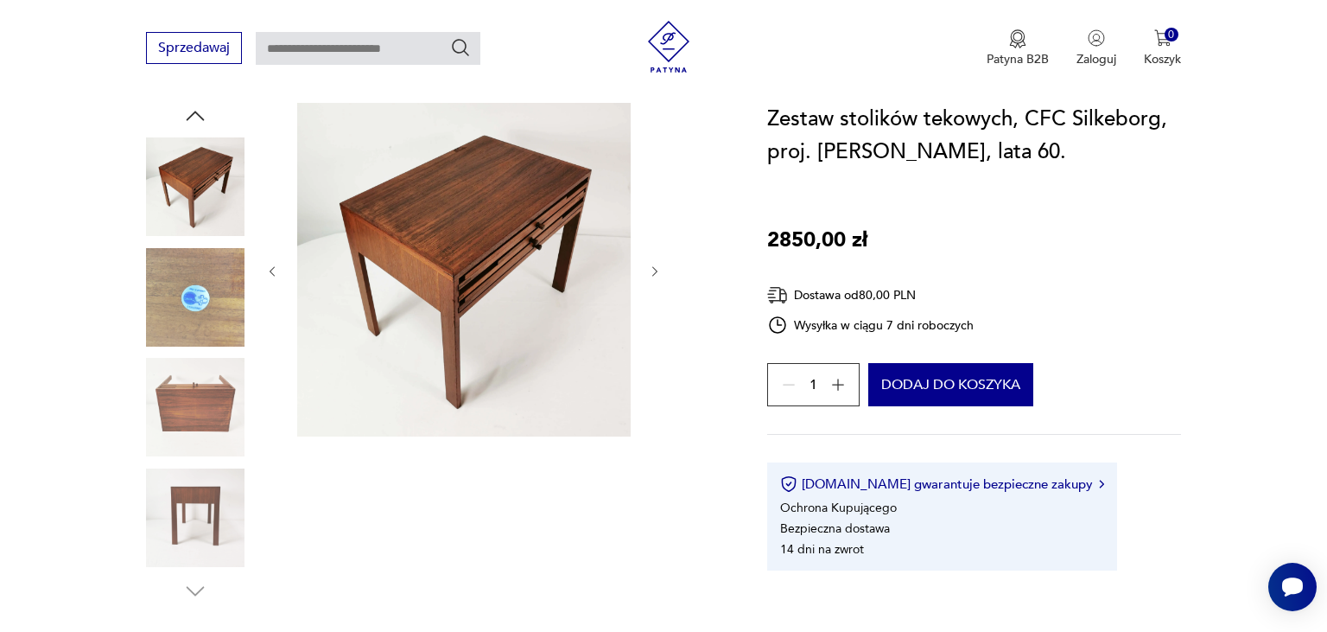
click at [650, 272] on icon "button" at bounding box center [655, 271] width 15 height 15
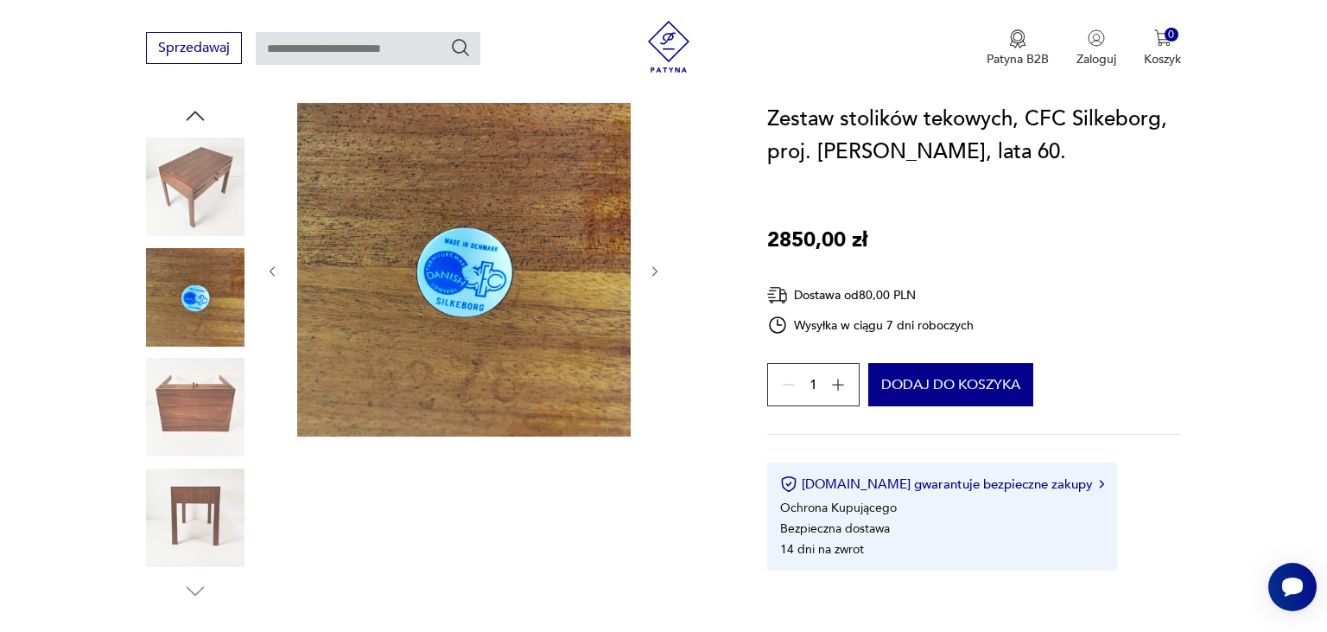
click at [650, 272] on icon "button" at bounding box center [655, 271] width 15 height 15
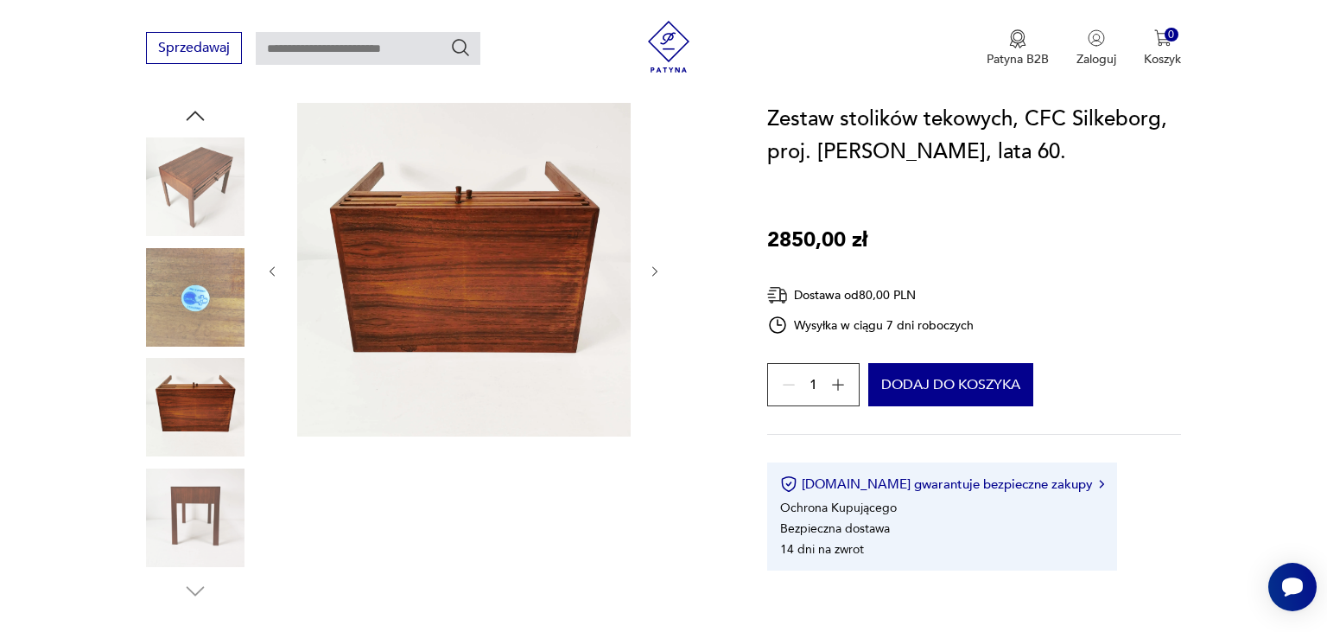
click at [650, 272] on icon "button" at bounding box center [655, 271] width 15 height 15
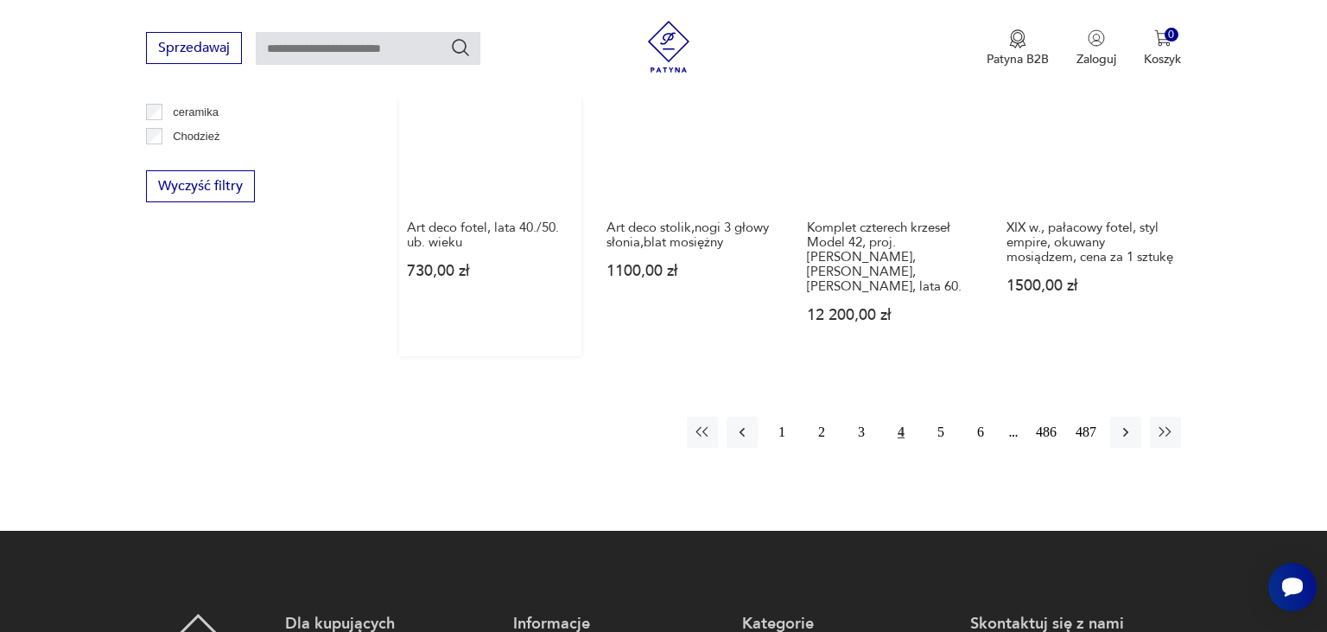
scroll to position [1826, 0]
